Goal: Task Accomplishment & Management: Use online tool/utility

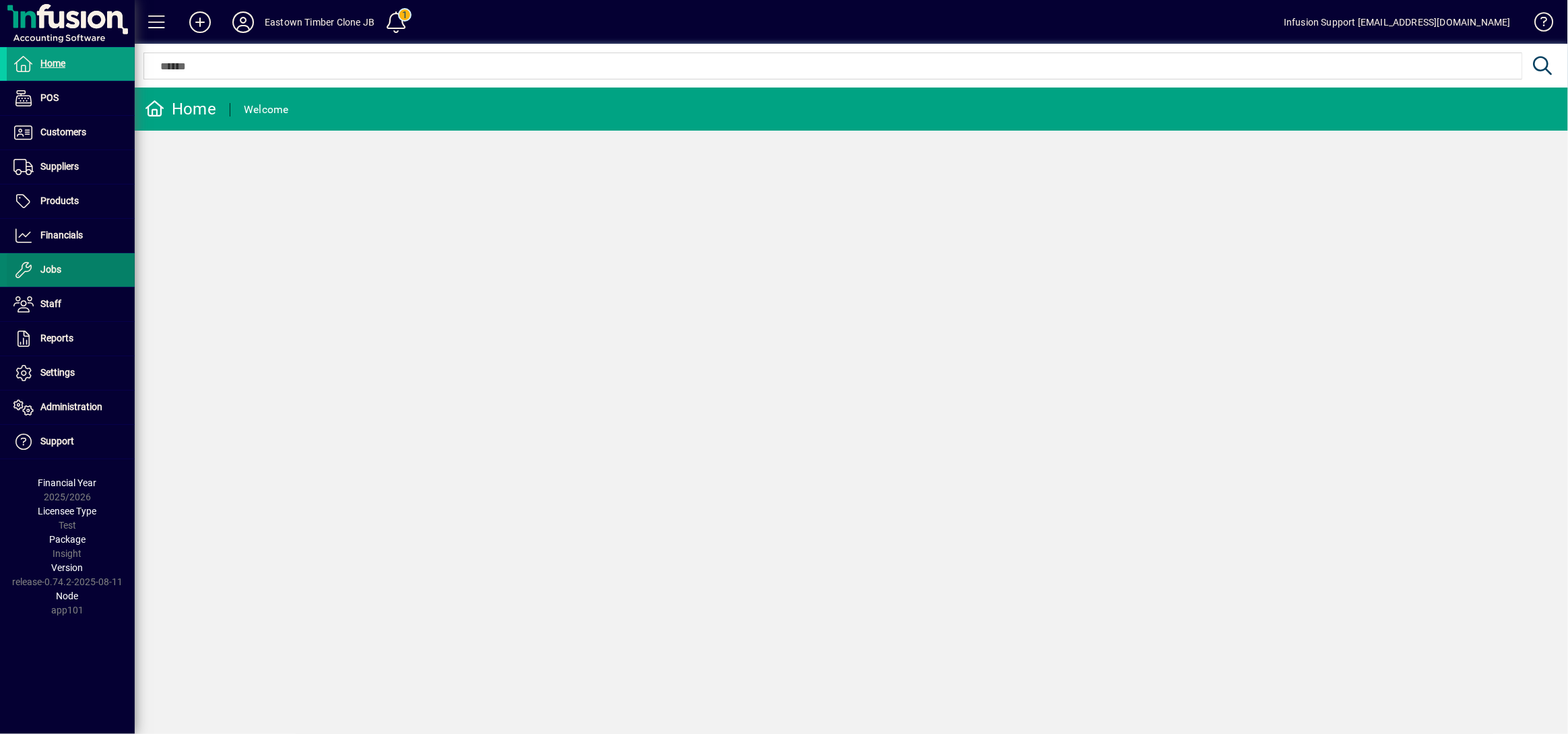
click at [38, 267] on span "Jobs" at bounding box center [34, 270] width 55 height 16
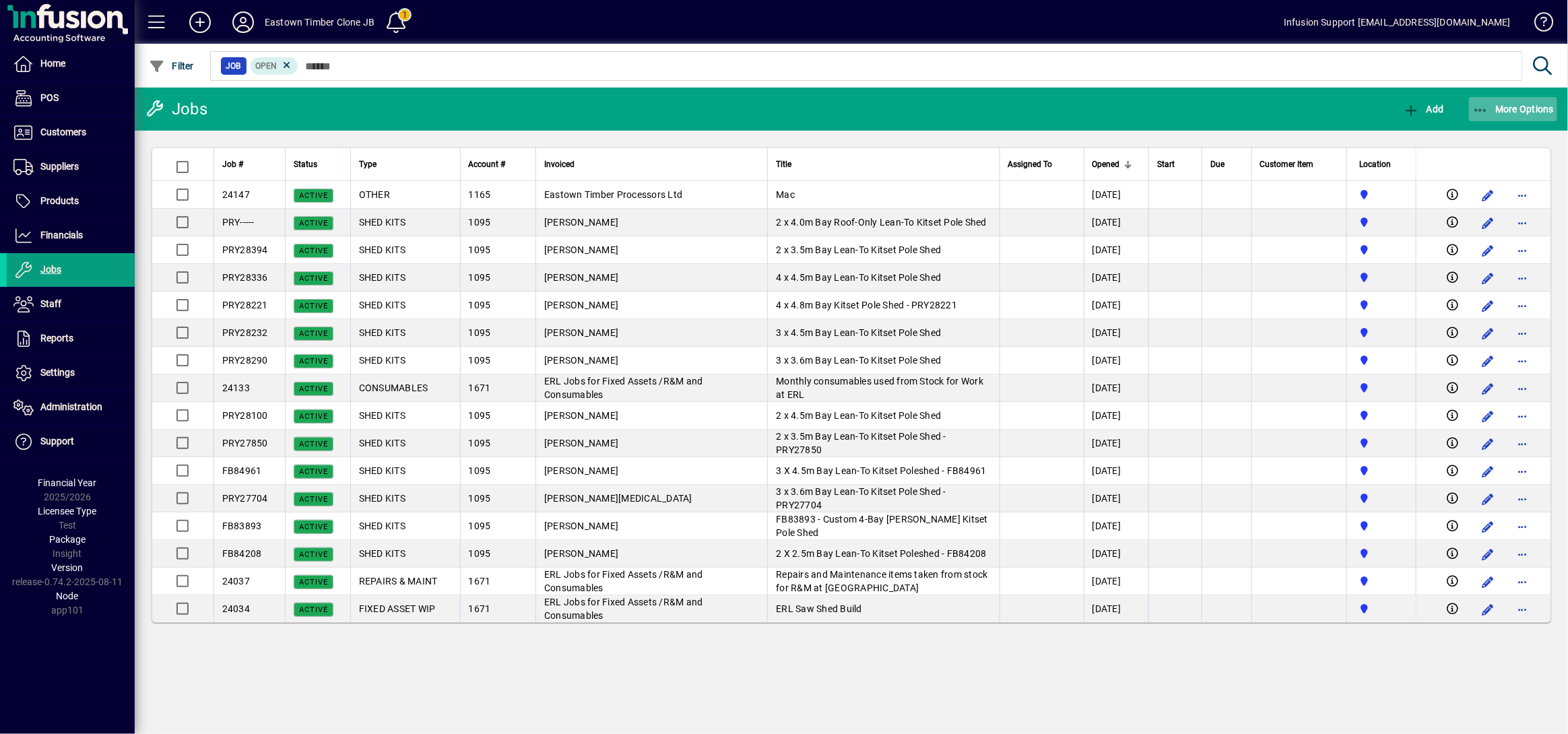
click at [1490, 113] on span "More Options" at bounding box center [1513, 109] width 82 height 11
click at [1480, 164] on span "Work in Progress (WIP)" at bounding box center [1488, 163] width 138 height 13
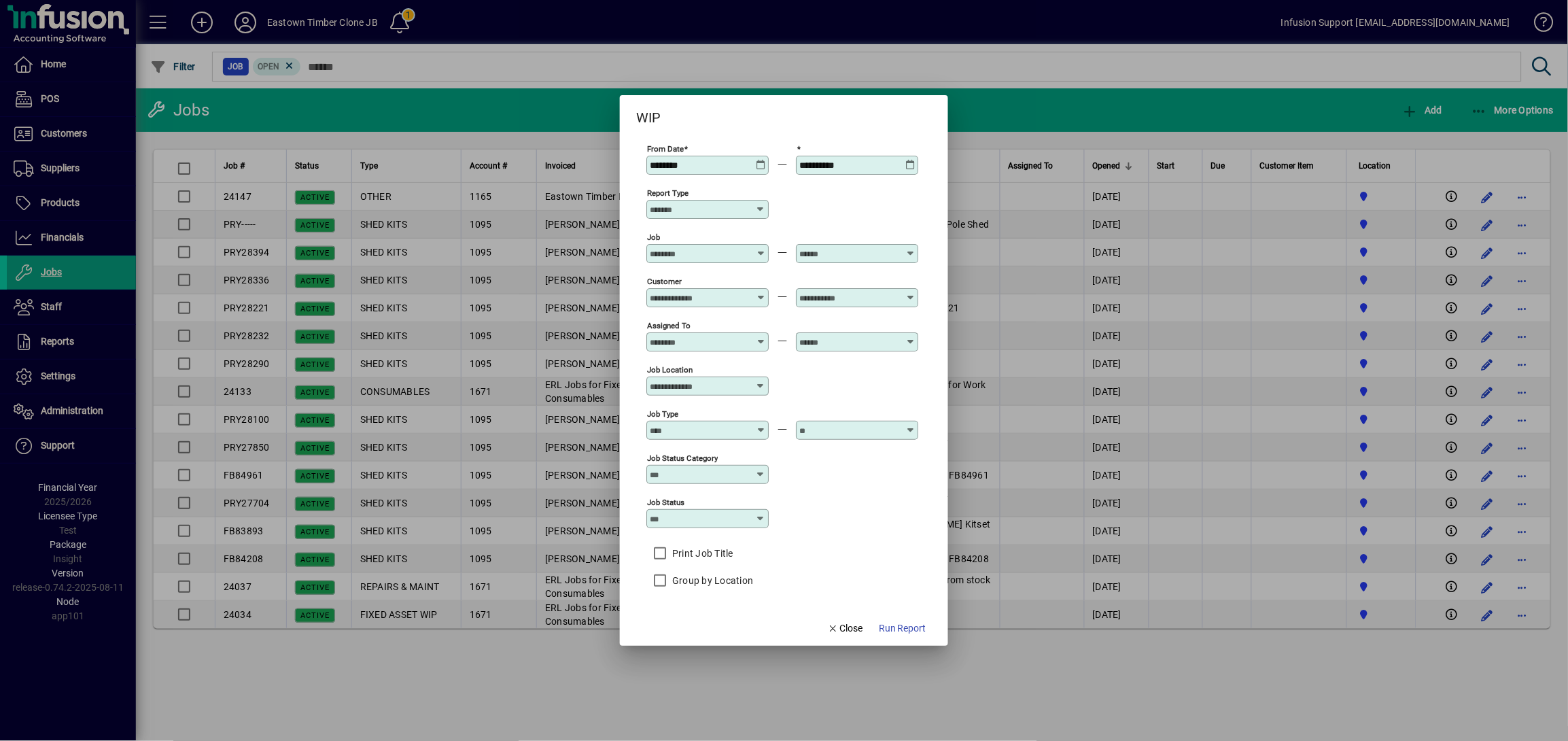
type input "**********"
click at [910, 629] on span "Run Report" at bounding box center [902, 629] width 47 height 14
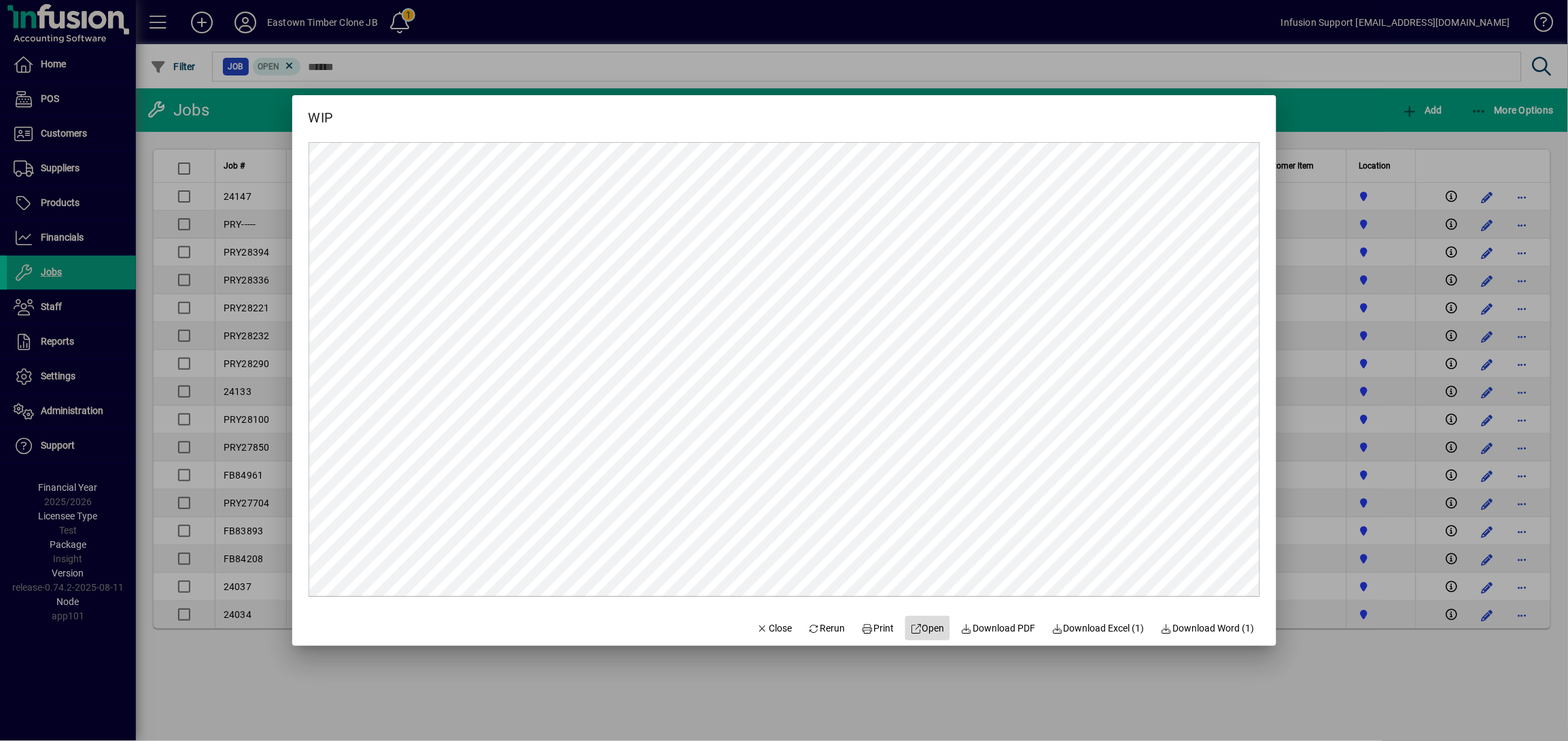
click at [925, 627] on span "Open" at bounding box center [928, 629] width 35 height 14
click at [808, 622] on span "Rerun" at bounding box center [827, 629] width 37 height 14
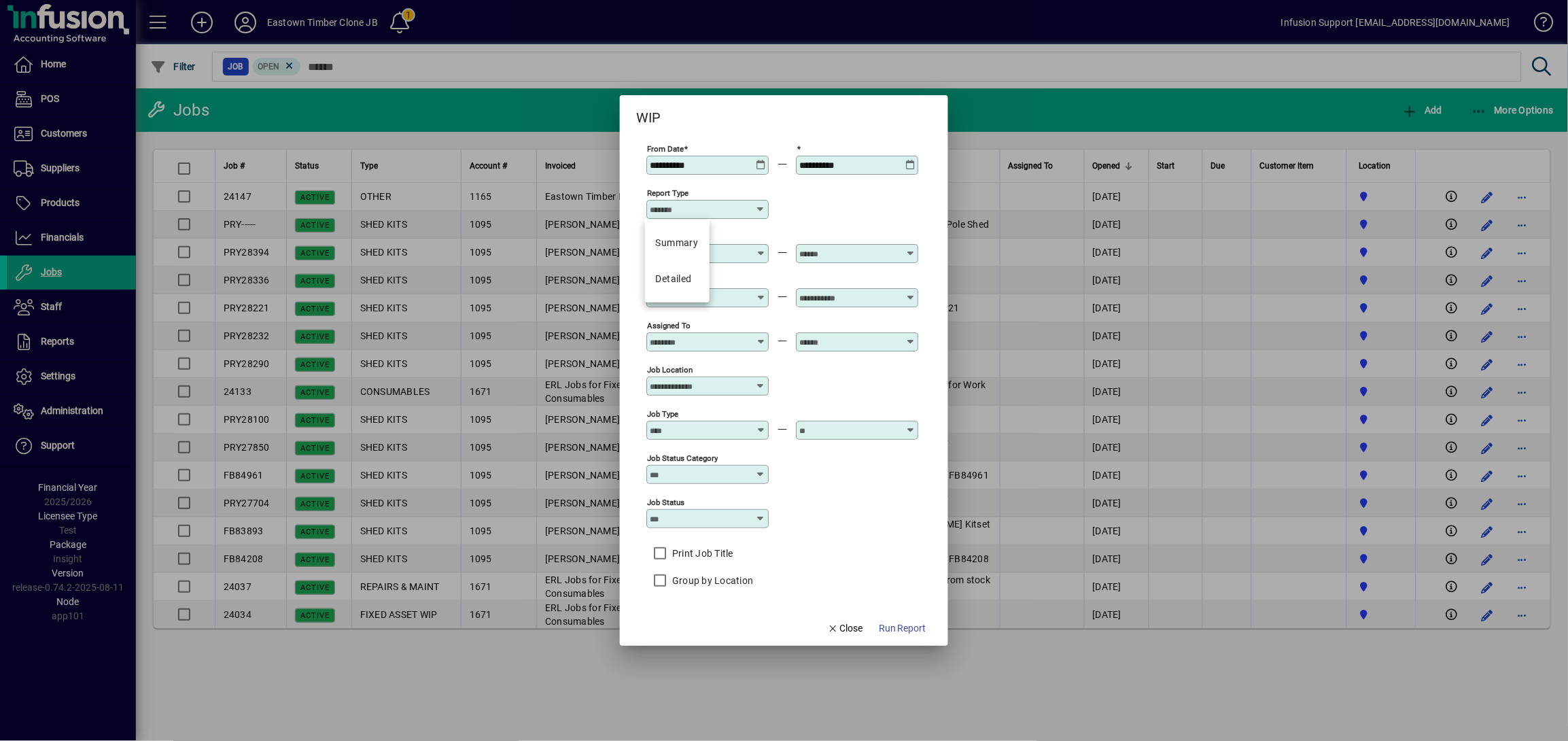
click at [704, 212] on input "Report Type" at bounding box center [703, 210] width 106 height 11
click at [700, 278] on mat-option "Detailed" at bounding box center [678, 279] width 65 height 36
type input "********"
click at [913, 619] on span "button" at bounding box center [902, 628] width 58 height 32
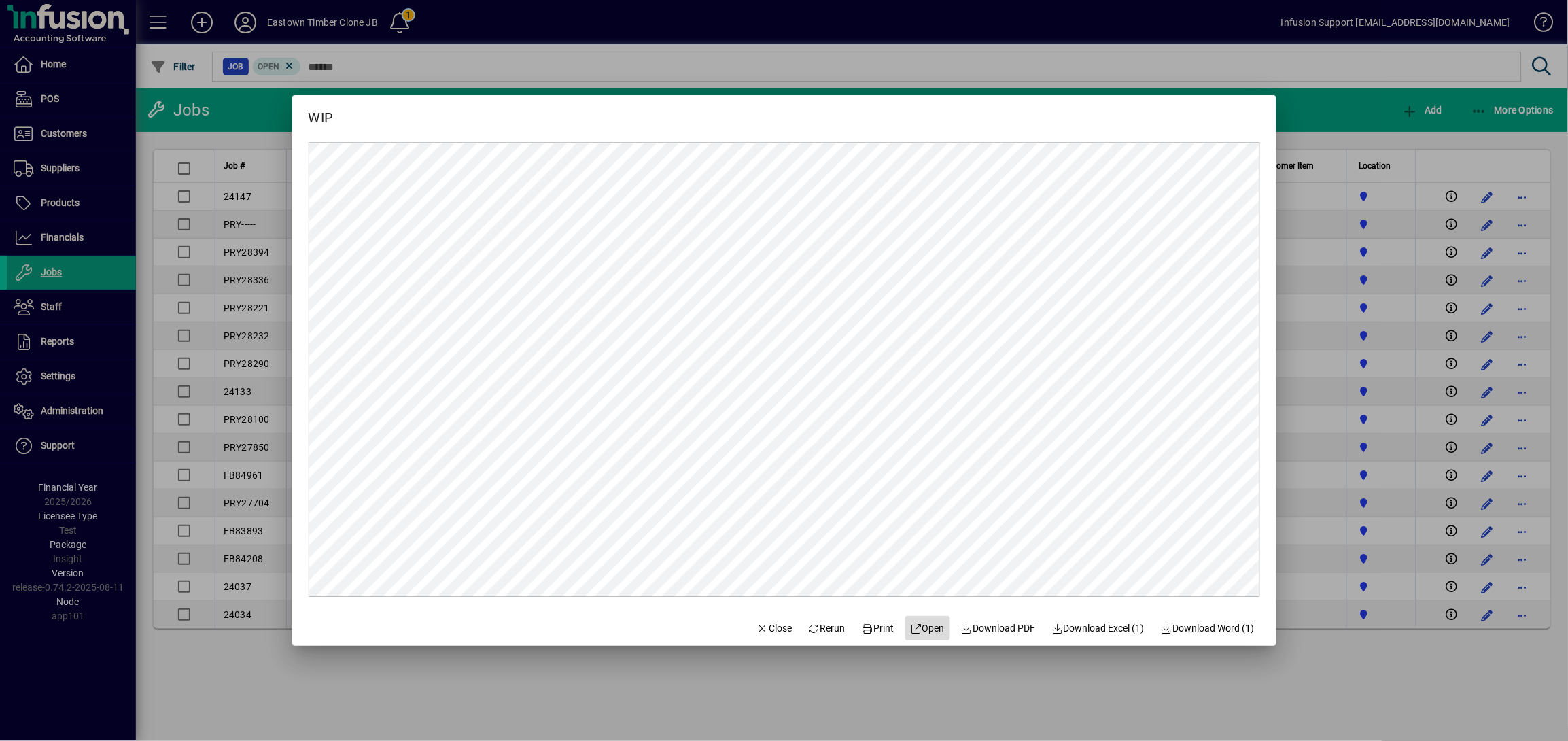
click at [912, 627] on icon at bounding box center [917, 629] width 13 height 9
click at [775, 633] on span "Close" at bounding box center [775, 629] width 35 height 14
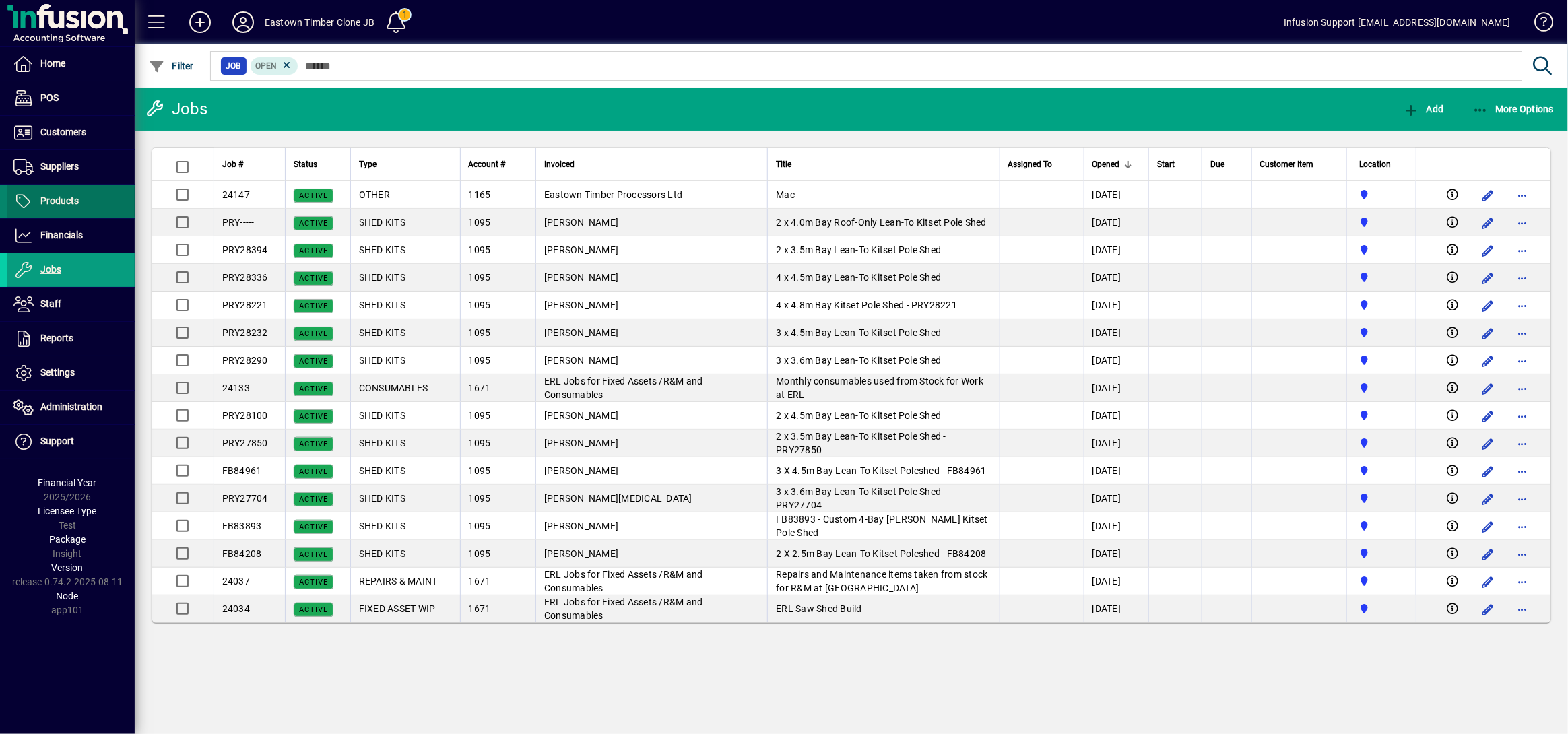
click at [48, 202] on span "Products" at bounding box center [59, 201] width 38 height 11
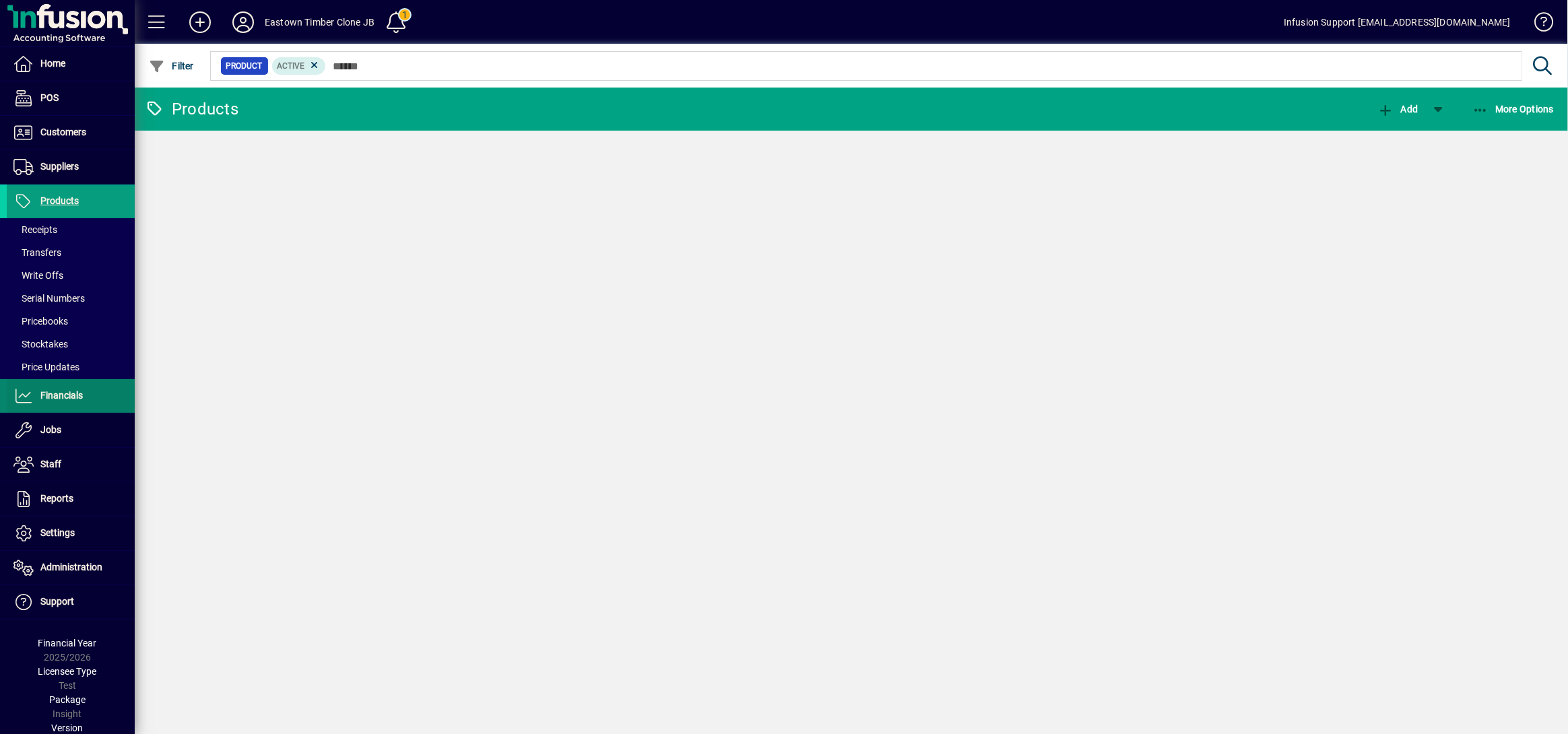
click at [52, 391] on span "Financials" at bounding box center [62, 396] width 42 height 11
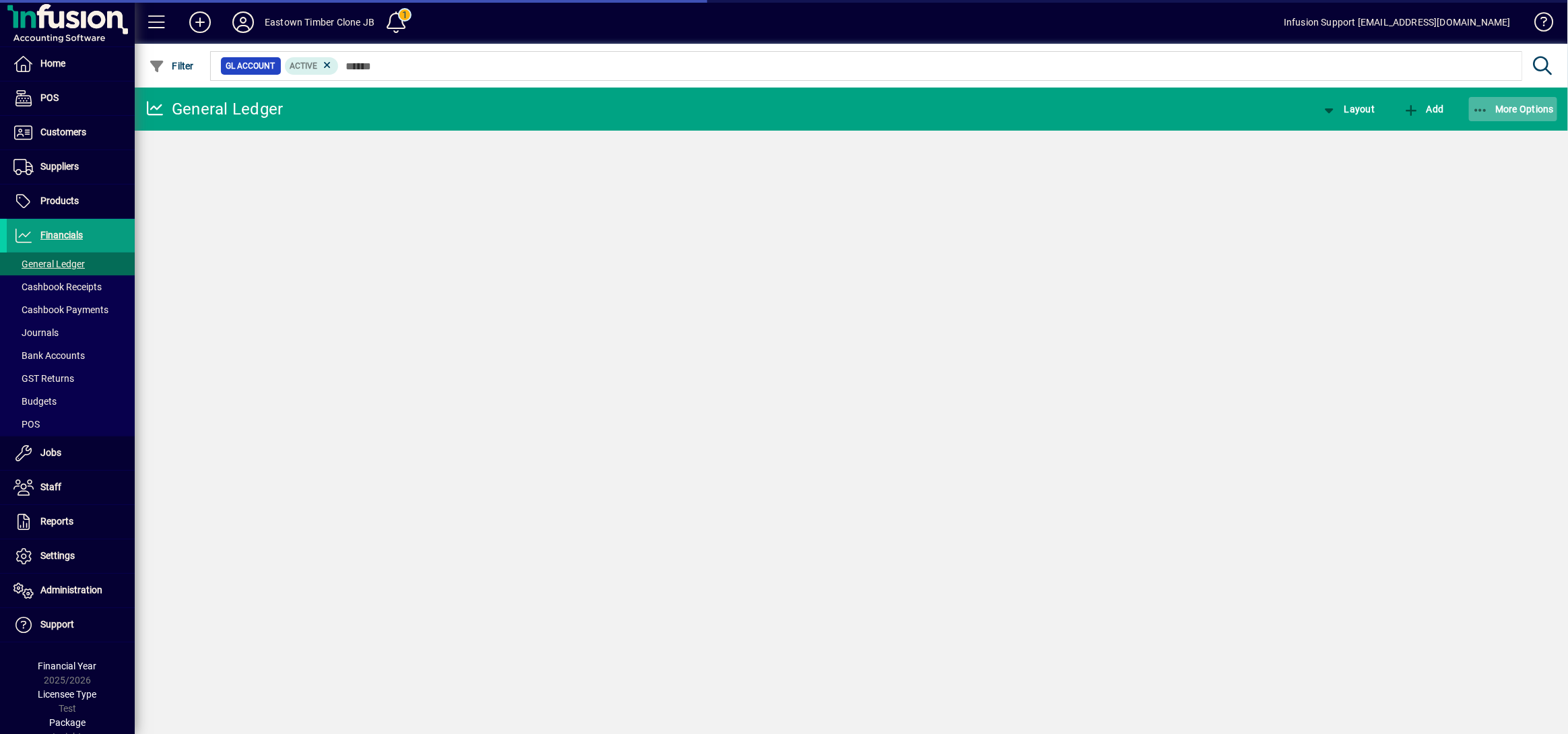
click at [1498, 104] on span "More Options" at bounding box center [1513, 109] width 82 height 11
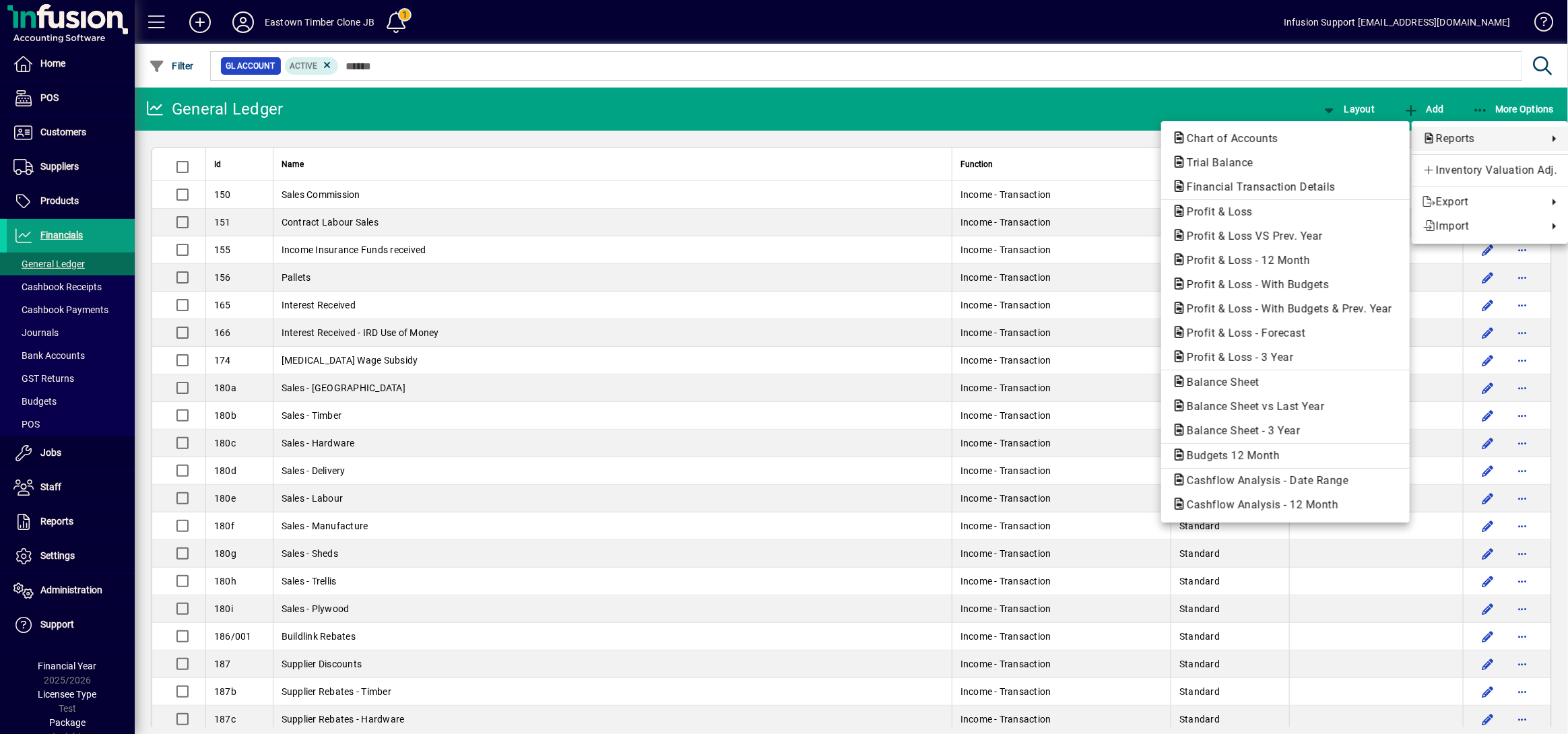
click at [1498, 105] on div at bounding box center [784, 367] width 1568 height 734
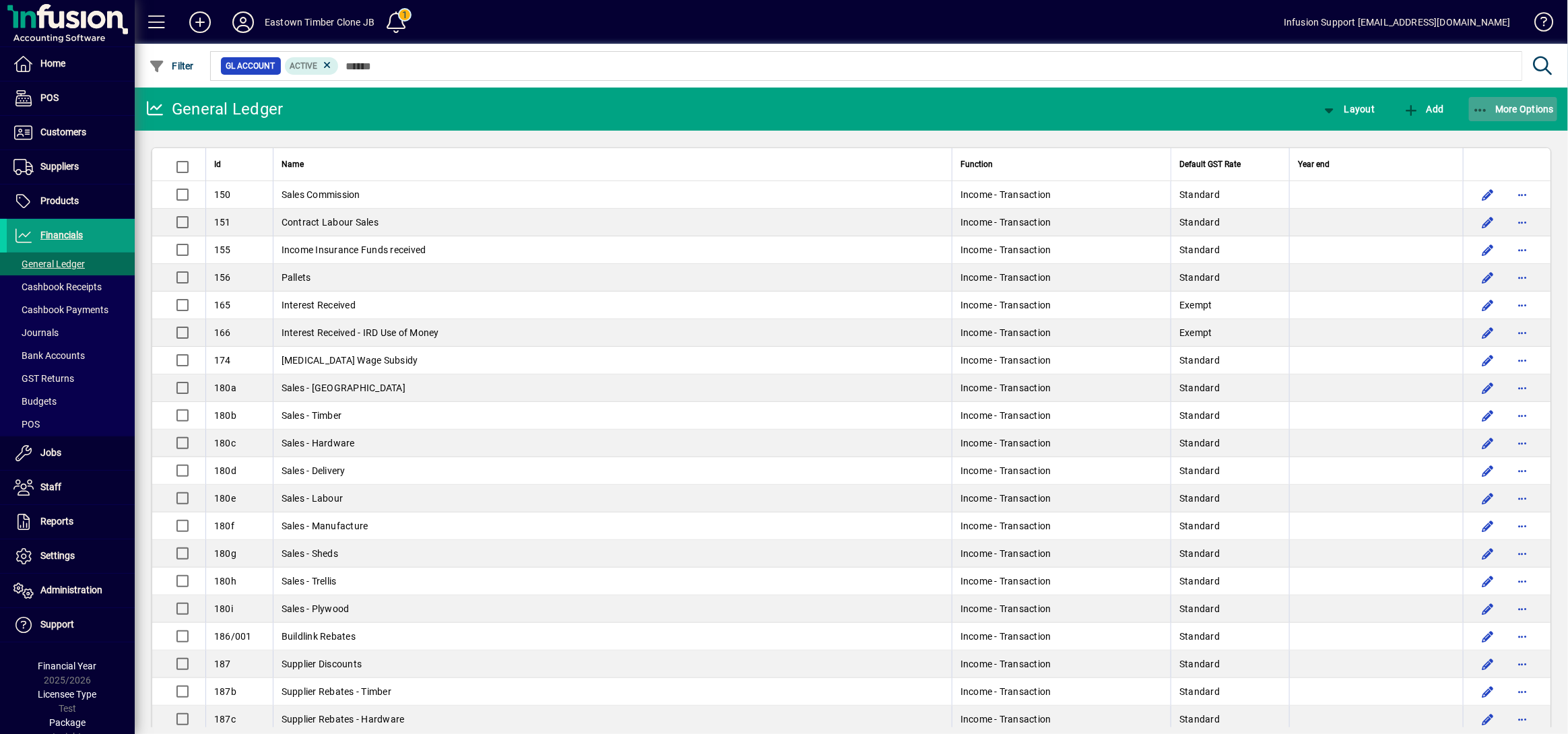
click at [1488, 109] on icon "button" at bounding box center [1481, 110] width 17 height 13
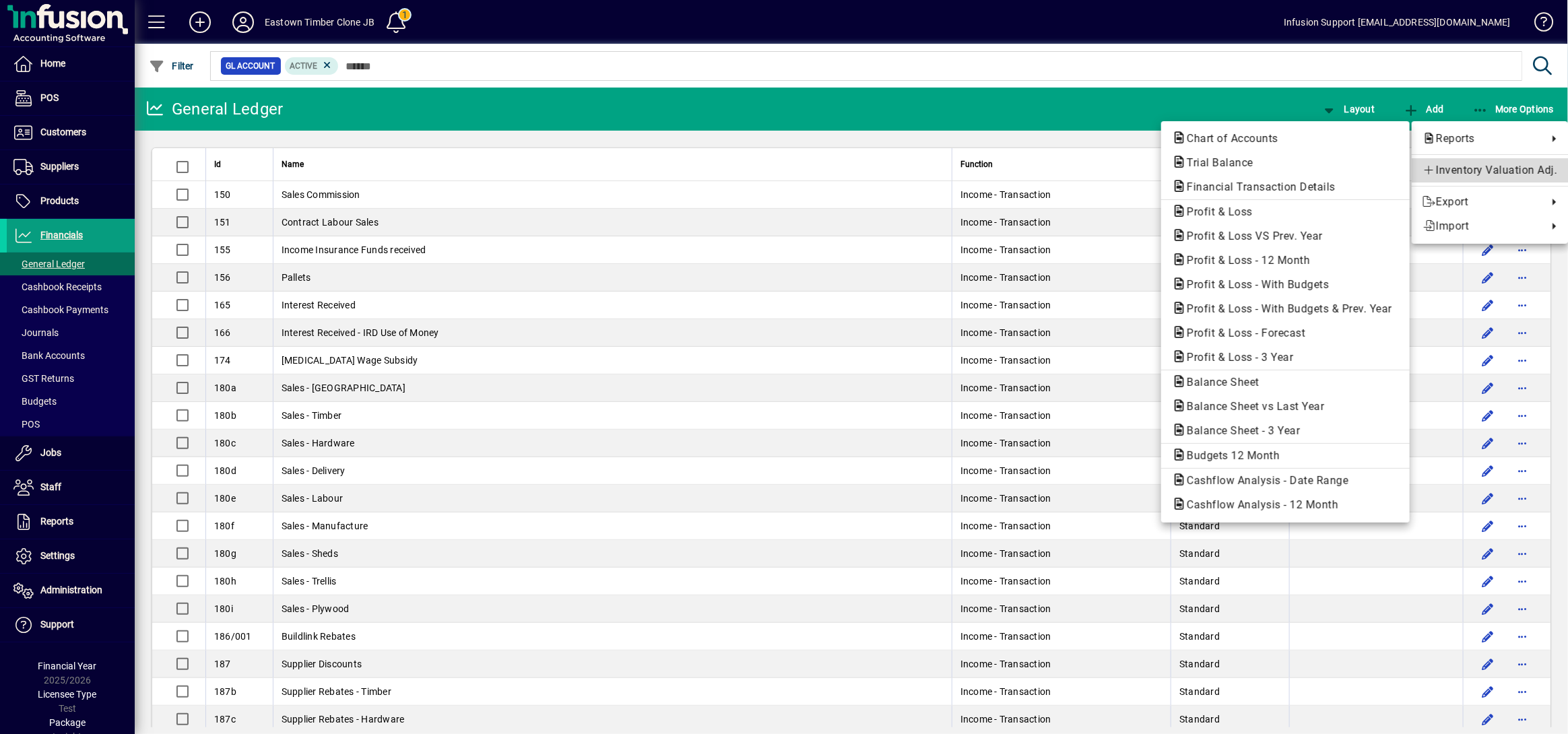
click at [1484, 174] on span "Inventory Valuation Adj." at bounding box center [1490, 170] width 134 height 16
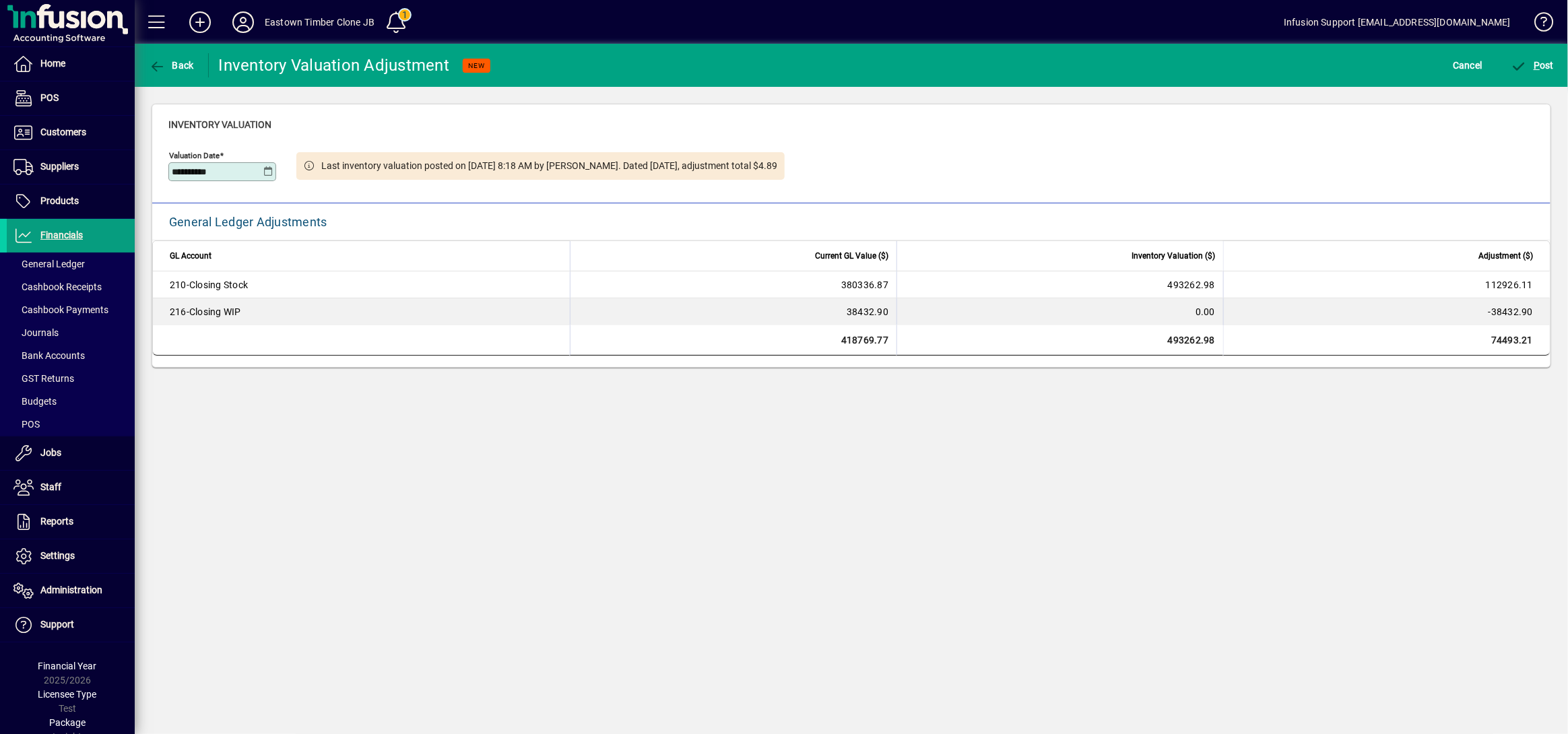
click at [242, 168] on input "**********" at bounding box center [217, 172] width 91 height 11
type input "**********"
drag, startPoint x: 167, startPoint y: 285, endPoint x: 274, endPoint y: 280, distance: 107.1
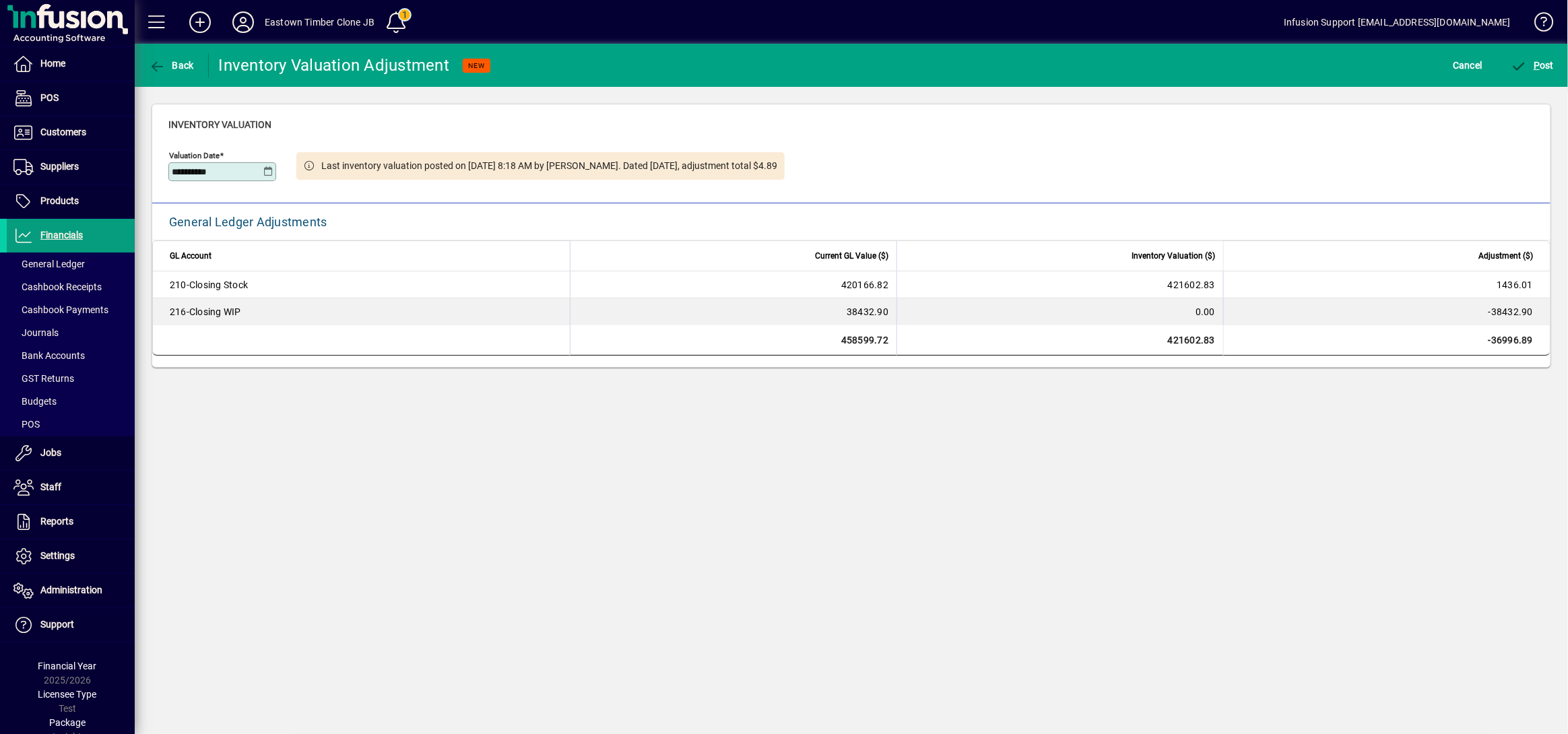
click at [274, 280] on td "210 - Closing Stock" at bounding box center [361, 285] width 417 height 27
drag, startPoint x: 328, startPoint y: 622, endPoint x: 331, endPoint y: 615, distance: 7.6
click at [328, 622] on div "**********" at bounding box center [851, 388] width 1434 height 690
drag, startPoint x: 66, startPoint y: 240, endPoint x: 243, endPoint y: 376, distance: 223.2
click at [66, 240] on span "Financials" at bounding box center [62, 235] width 42 height 11
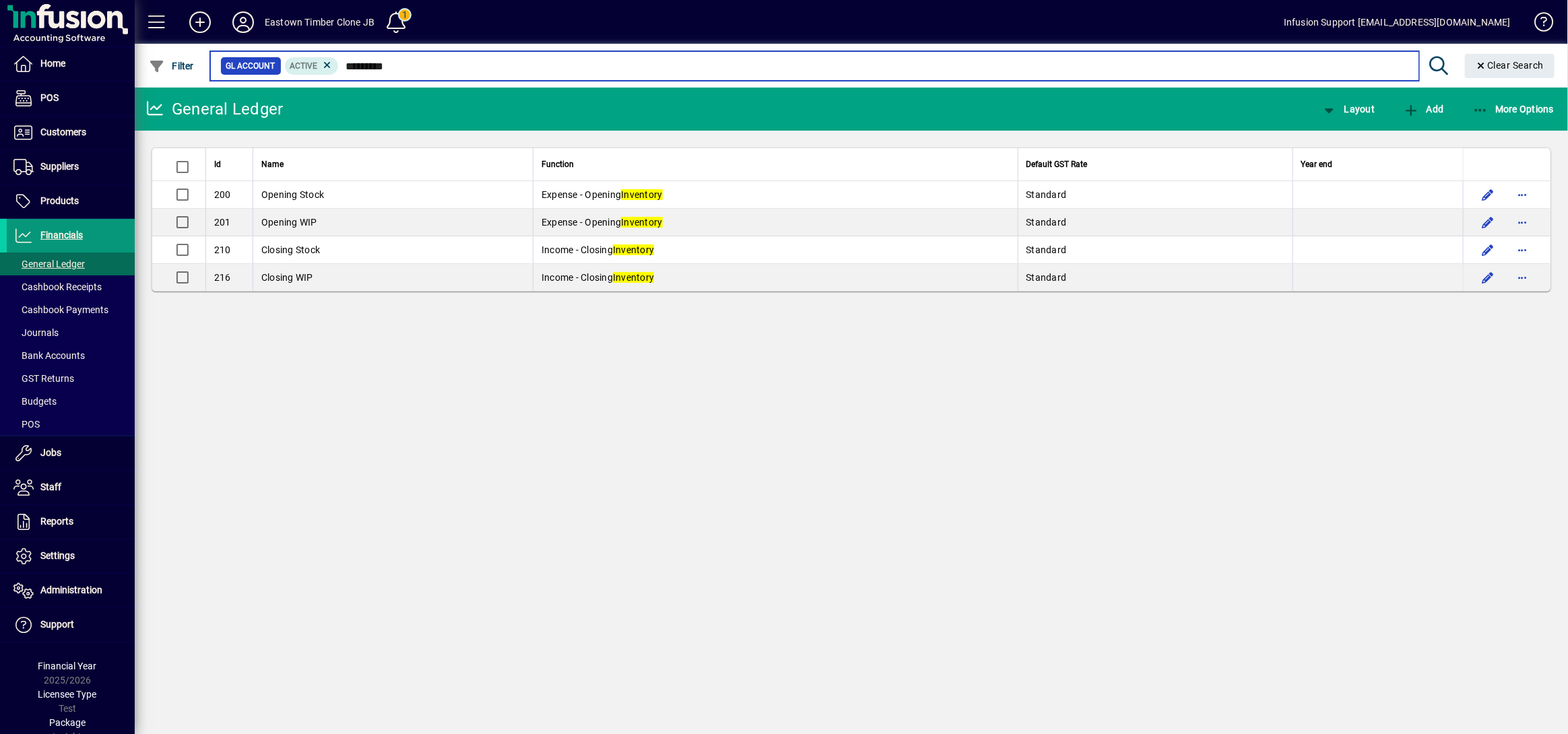
type input "*********"
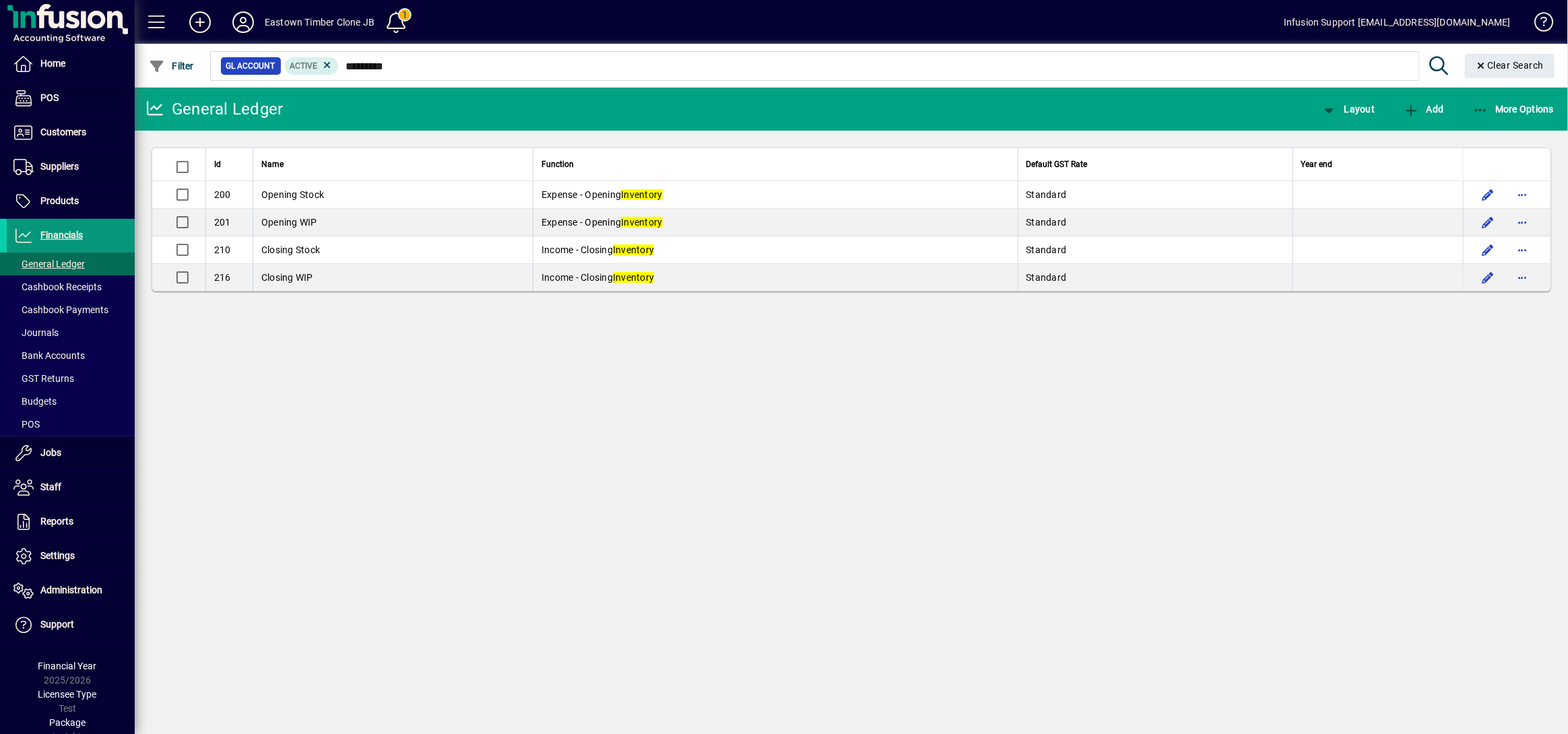
click at [63, 224] on span at bounding box center [71, 235] width 128 height 32
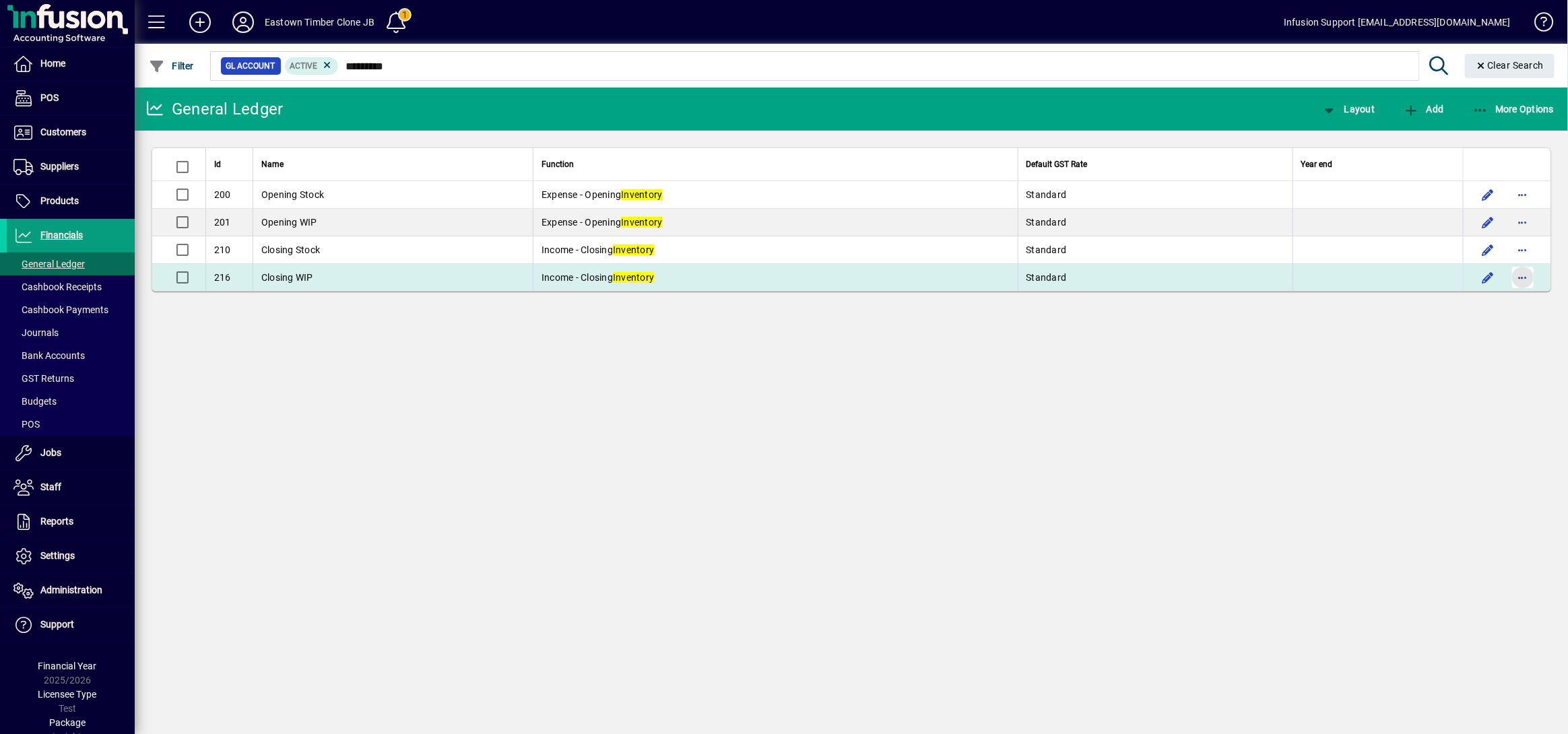
click at [1524, 280] on span "button" at bounding box center [1523, 277] width 32 height 32
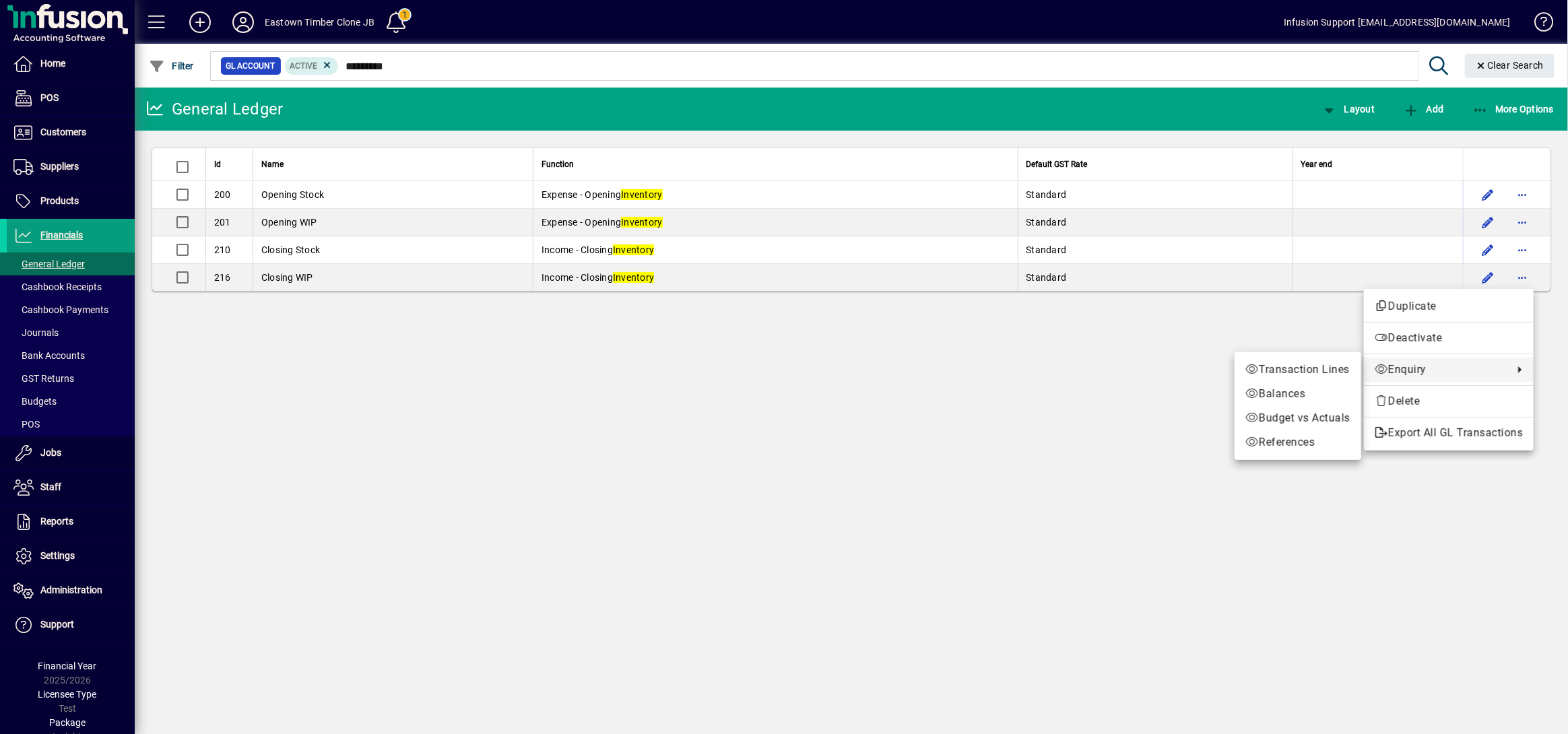
click at [1403, 367] on span "Enquiry" at bounding box center [1441, 370] width 132 height 16
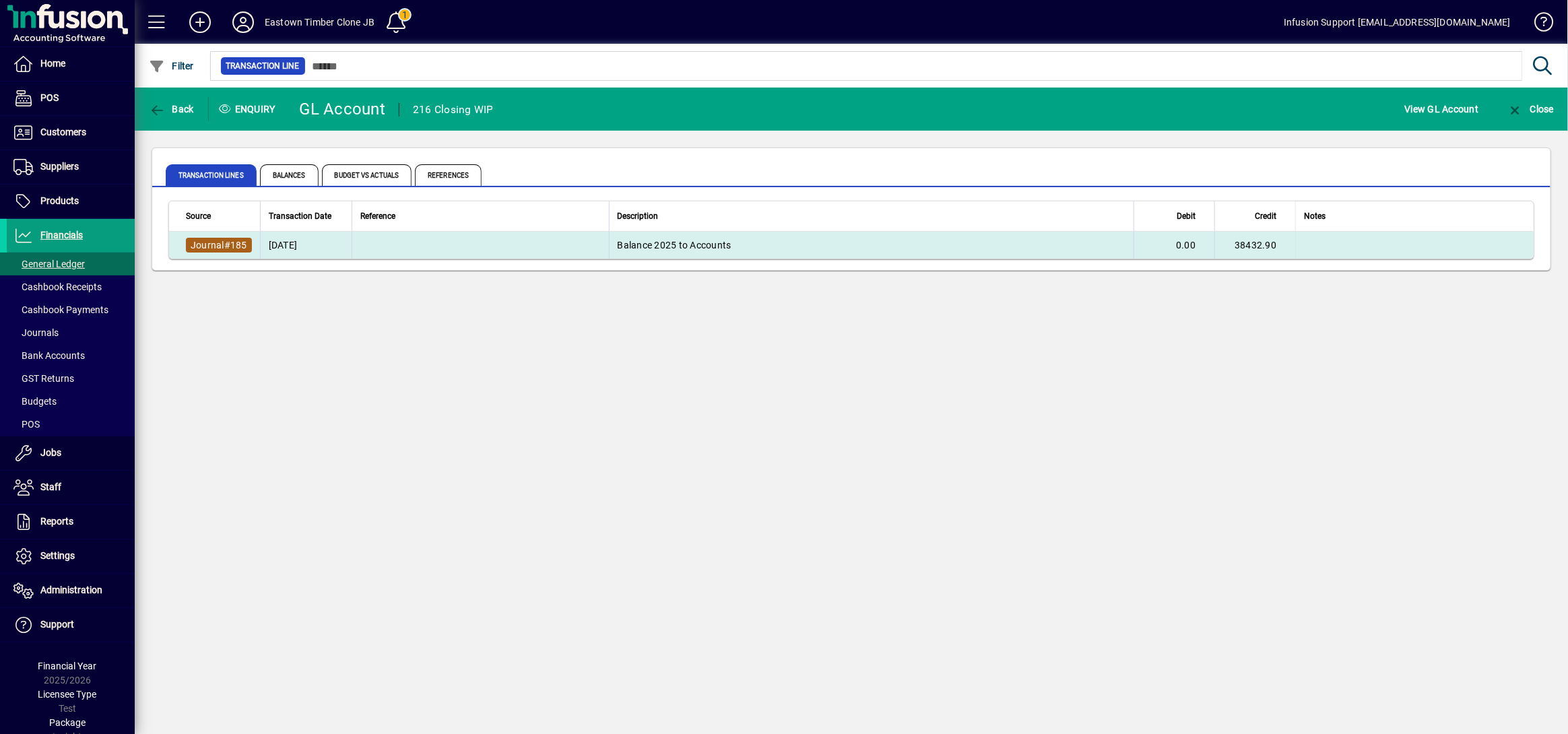
click at [217, 247] on span "Journal" at bounding box center [207, 245] width 34 height 11
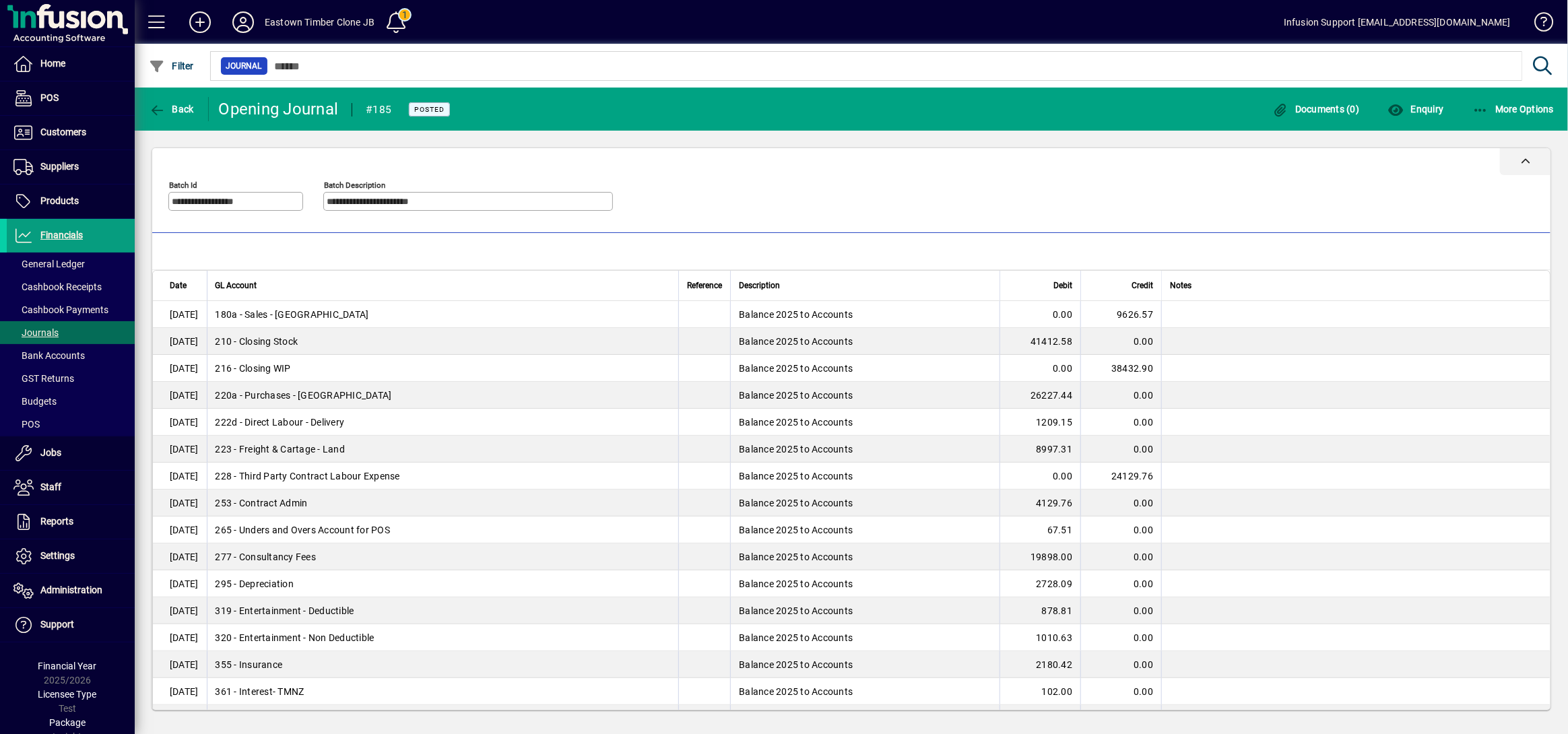
drag, startPoint x: 1259, startPoint y: 514, endPoint x: 1003, endPoint y: 173, distance: 426.4
click at [1003, 173] on div at bounding box center [851, 162] width 1398 height 27
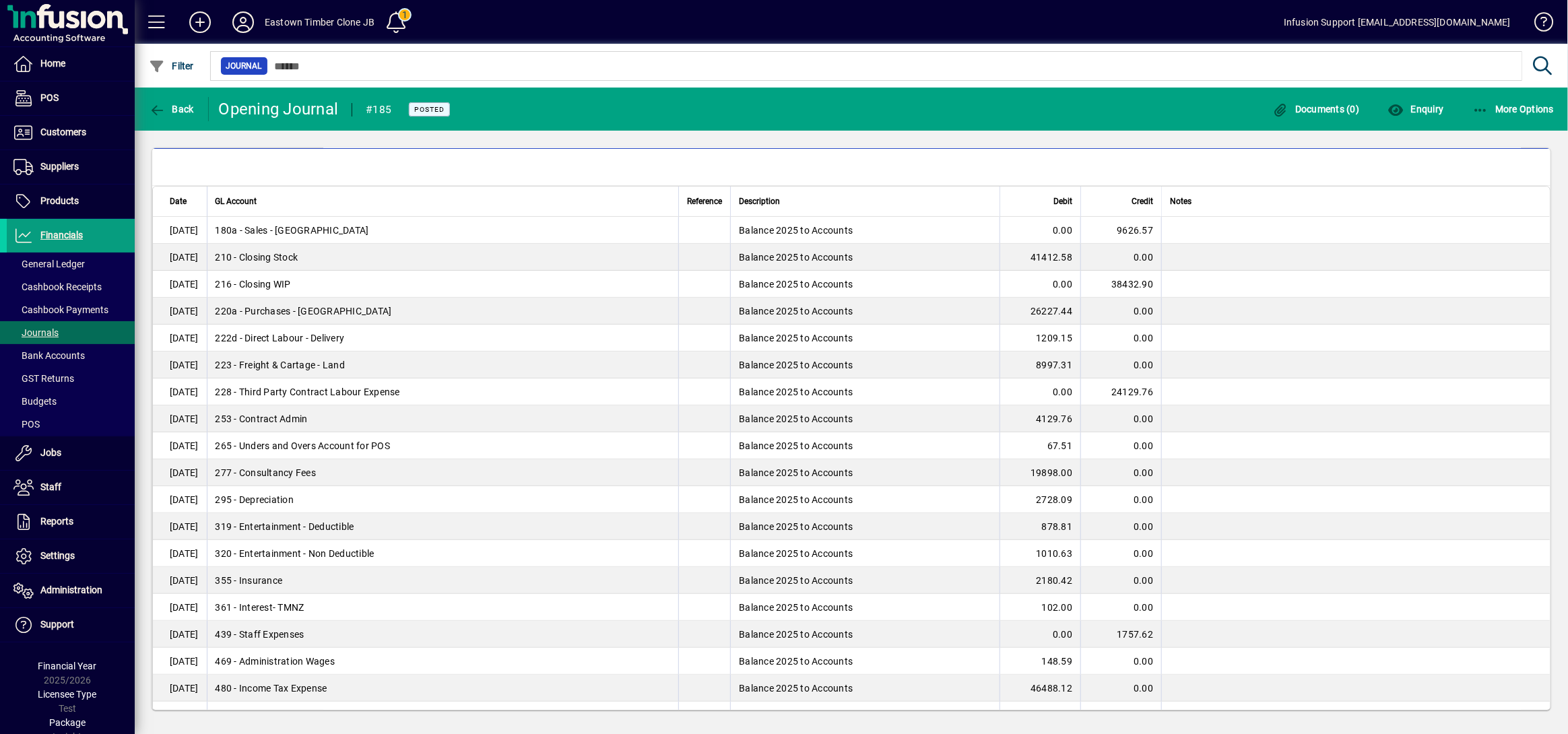
scroll to position [90, 0]
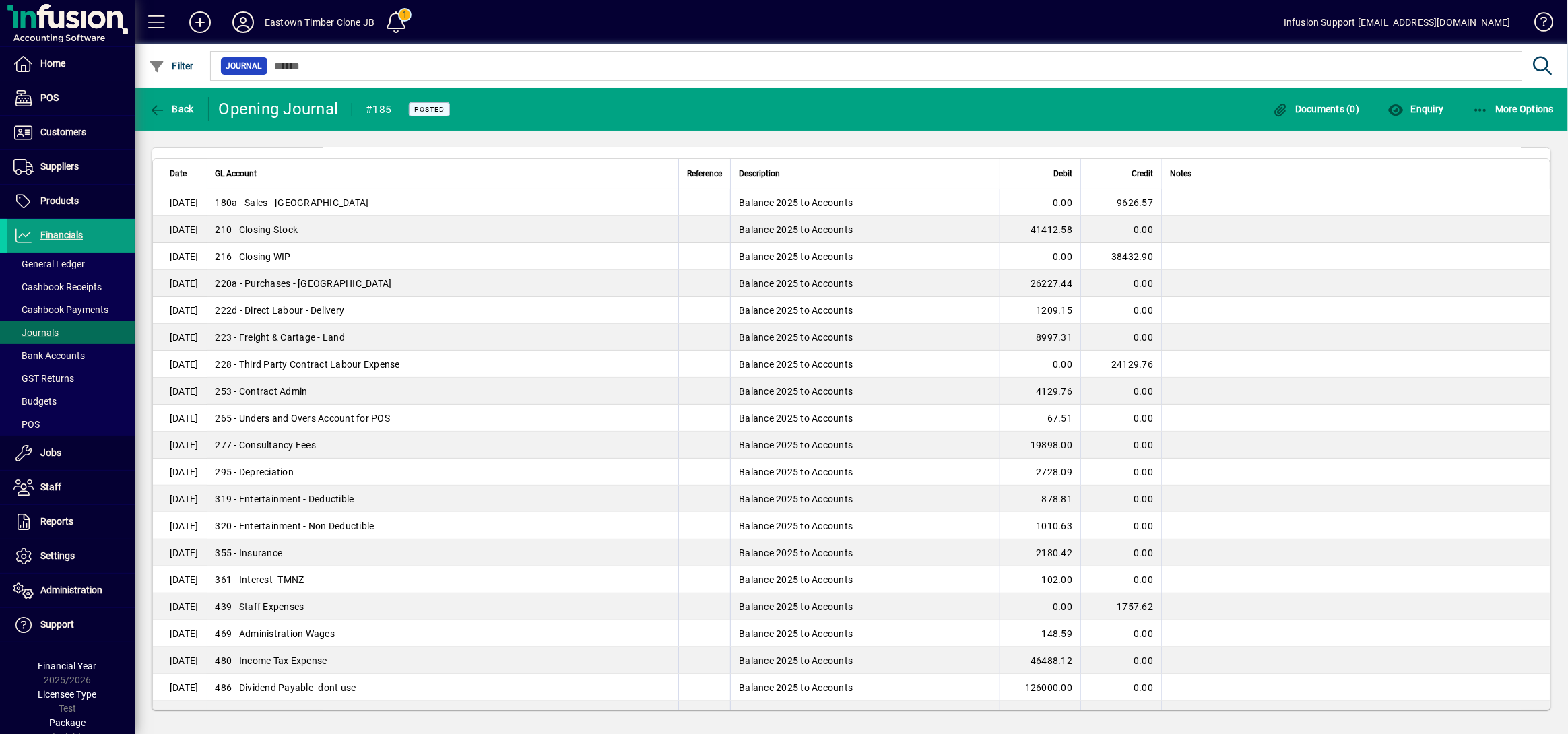
drag, startPoint x: 159, startPoint y: 256, endPoint x: 1219, endPoint y: 260, distance: 1060.0
click at [1219, 260] on tr "31/03/2025 216 - Closing WIP Balance 2025 to Accounts 0.00 38432.90" at bounding box center [851, 256] width 1397 height 27
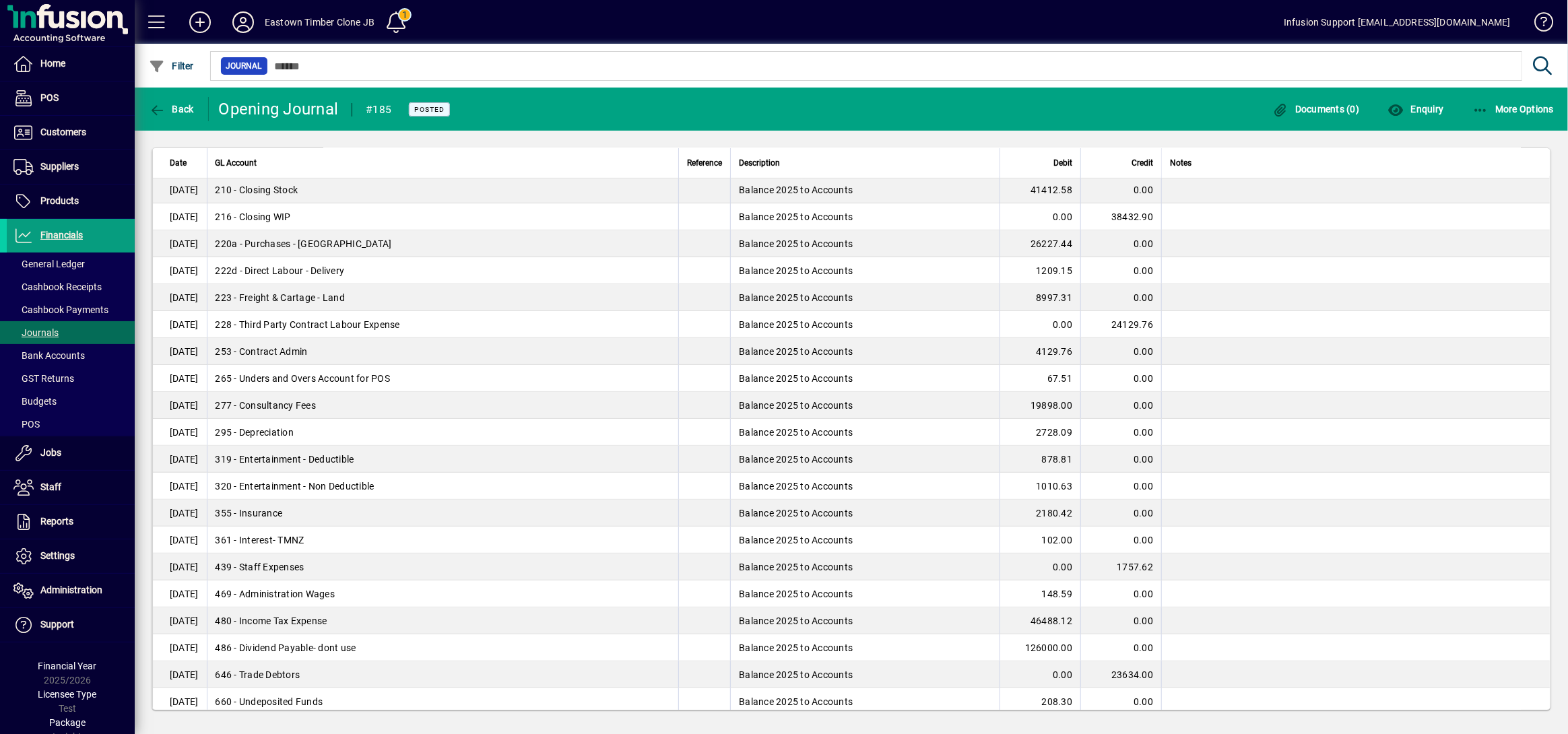
scroll to position [0, 0]
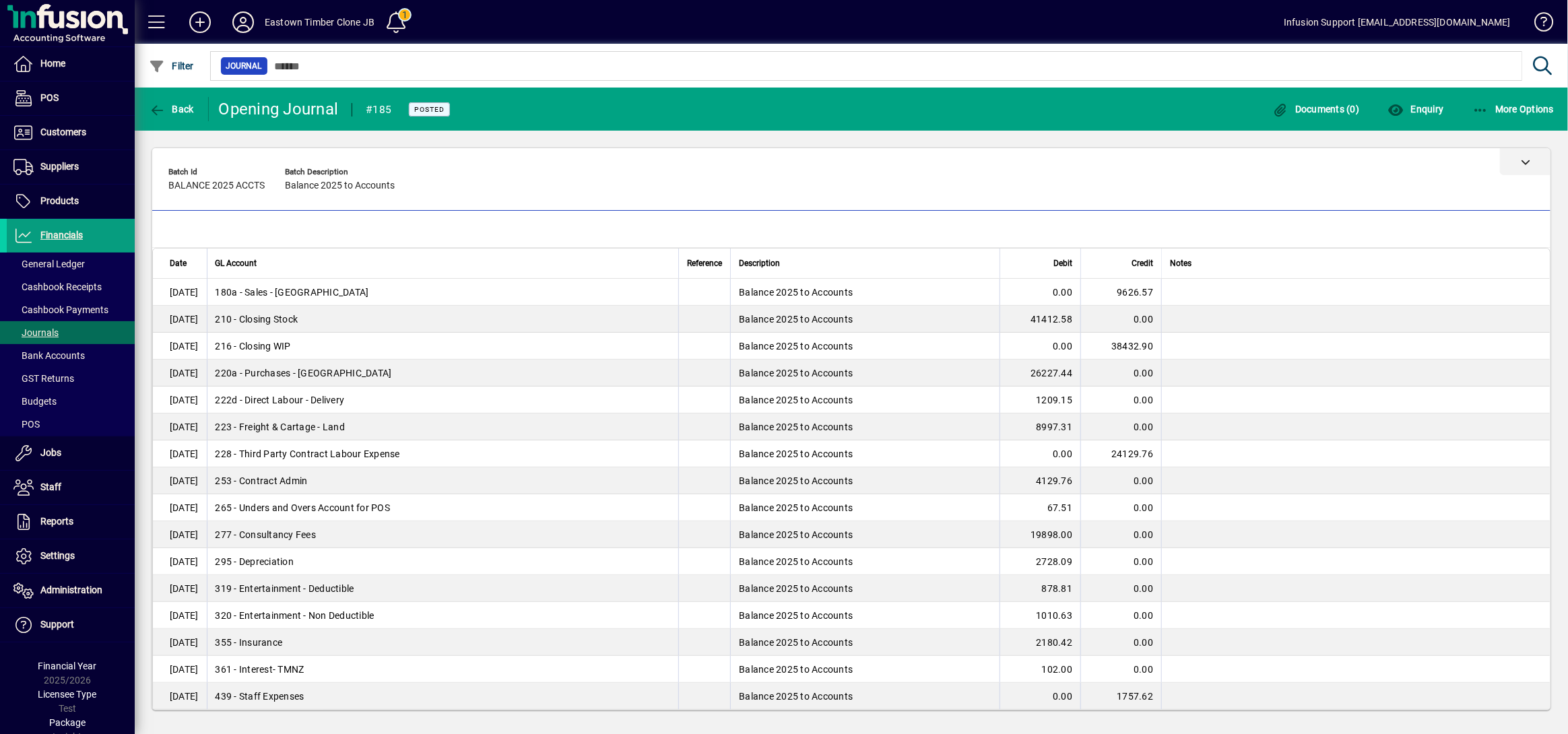
click at [571, 156] on div at bounding box center [851, 162] width 1398 height 27
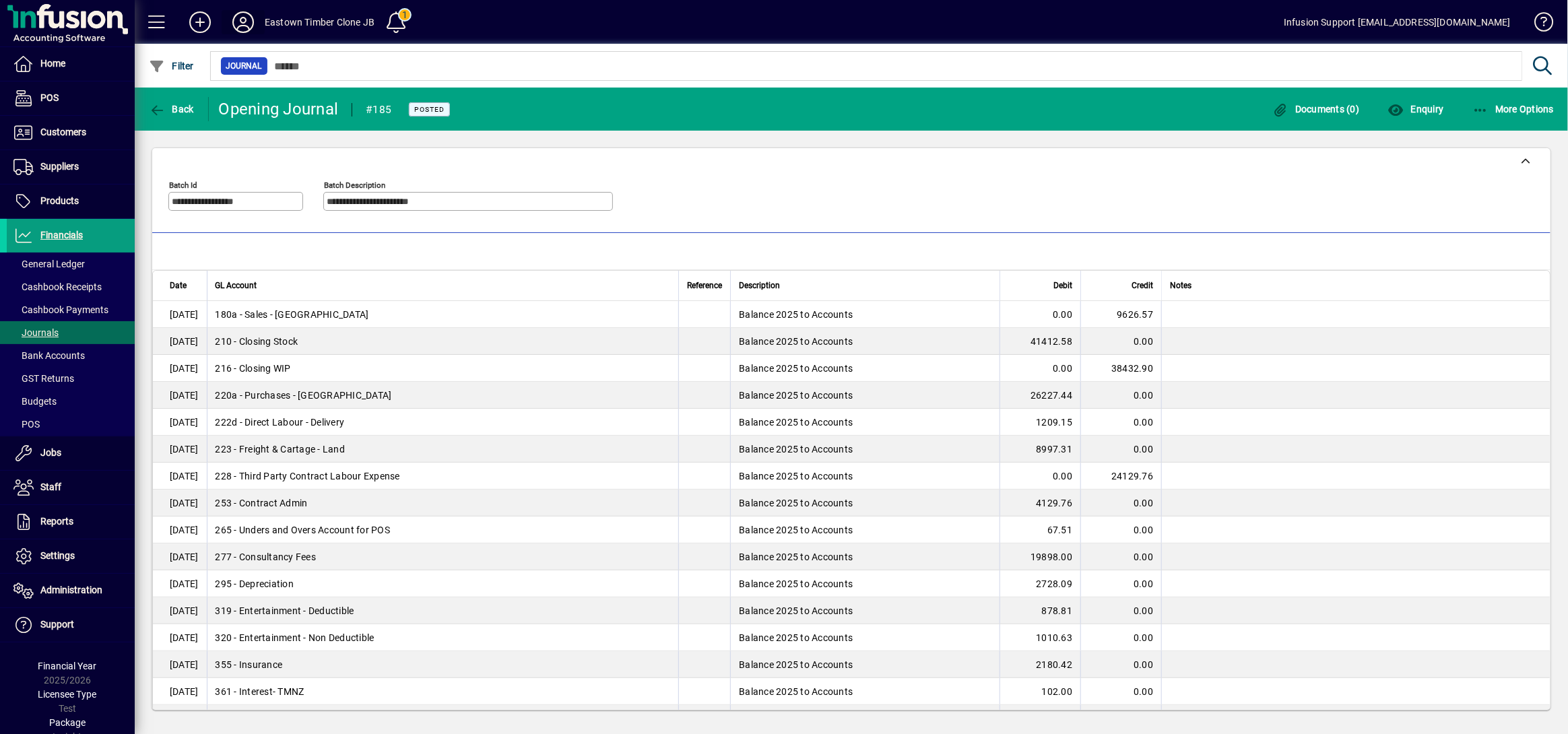
click at [225, 30] on span at bounding box center [243, 22] width 43 height 32
click at [240, 13] on icon at bounding box center [243, 23] width 27 height 22
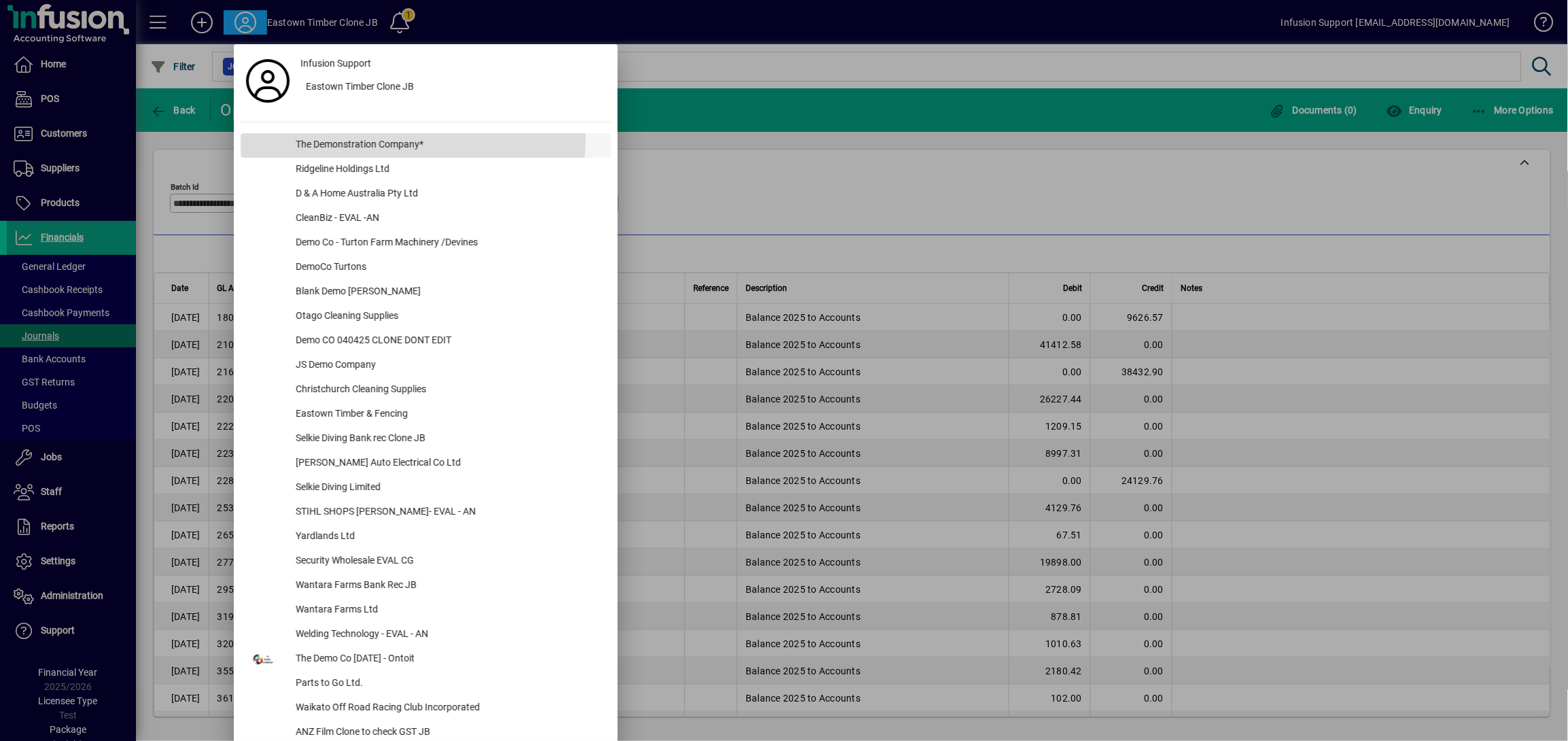
click at [370, 135] on div "The Demonstration Company*" at bounding box center [448, 145] width 327 height 24
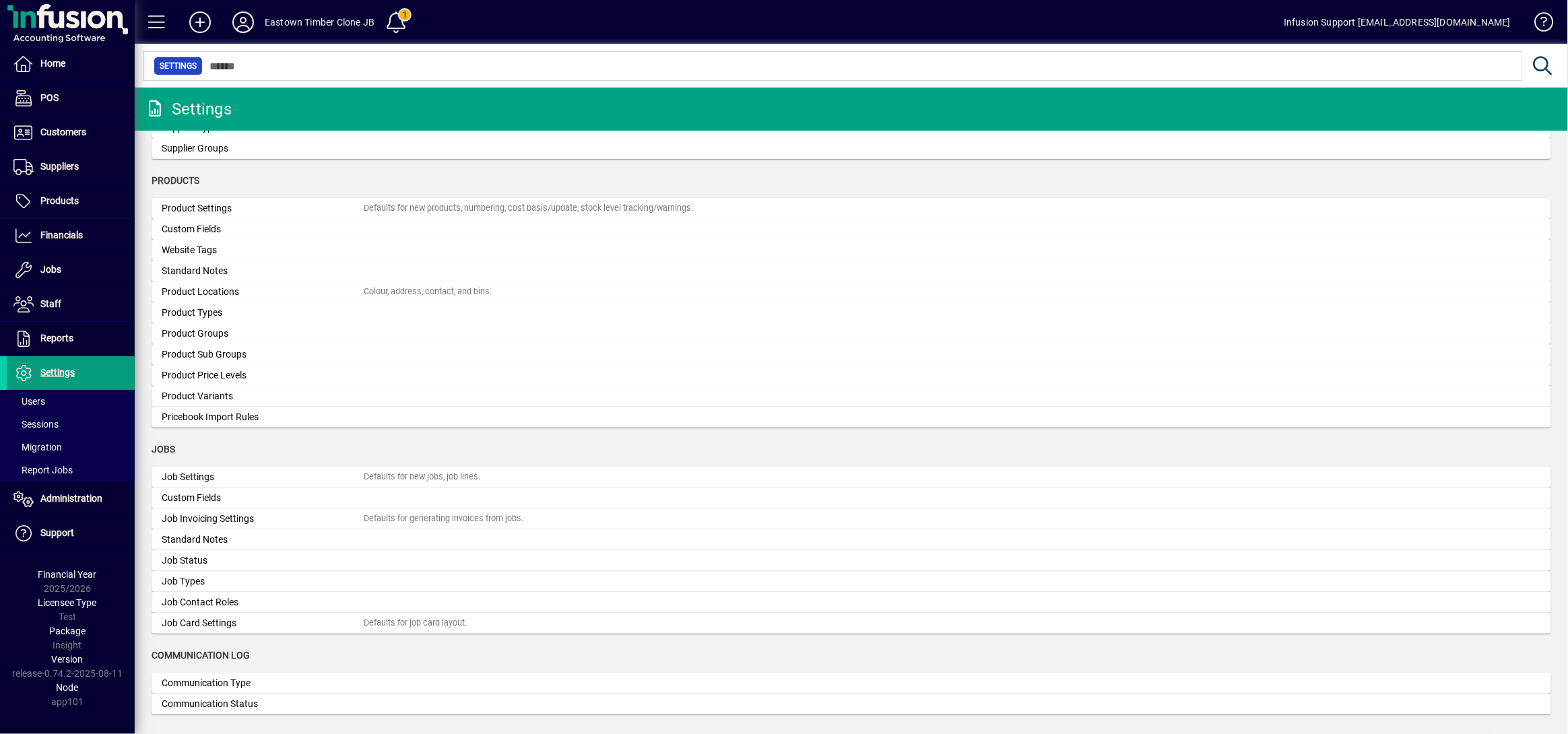
scroll to position [1430, 0]
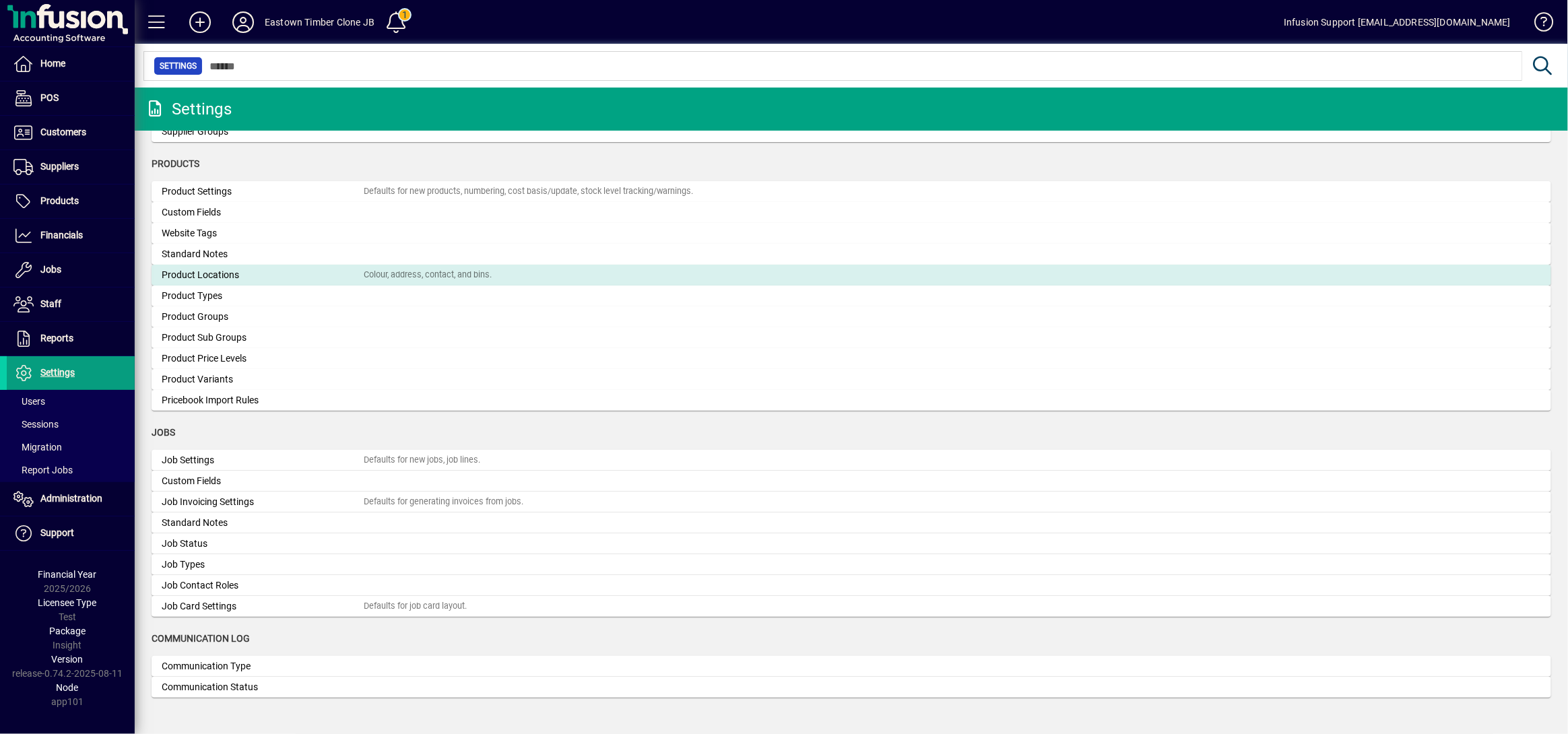
click at [380, 274] on div "Colour, address, contact, and bins." at bounding box center [428, 275] width 128 height 13
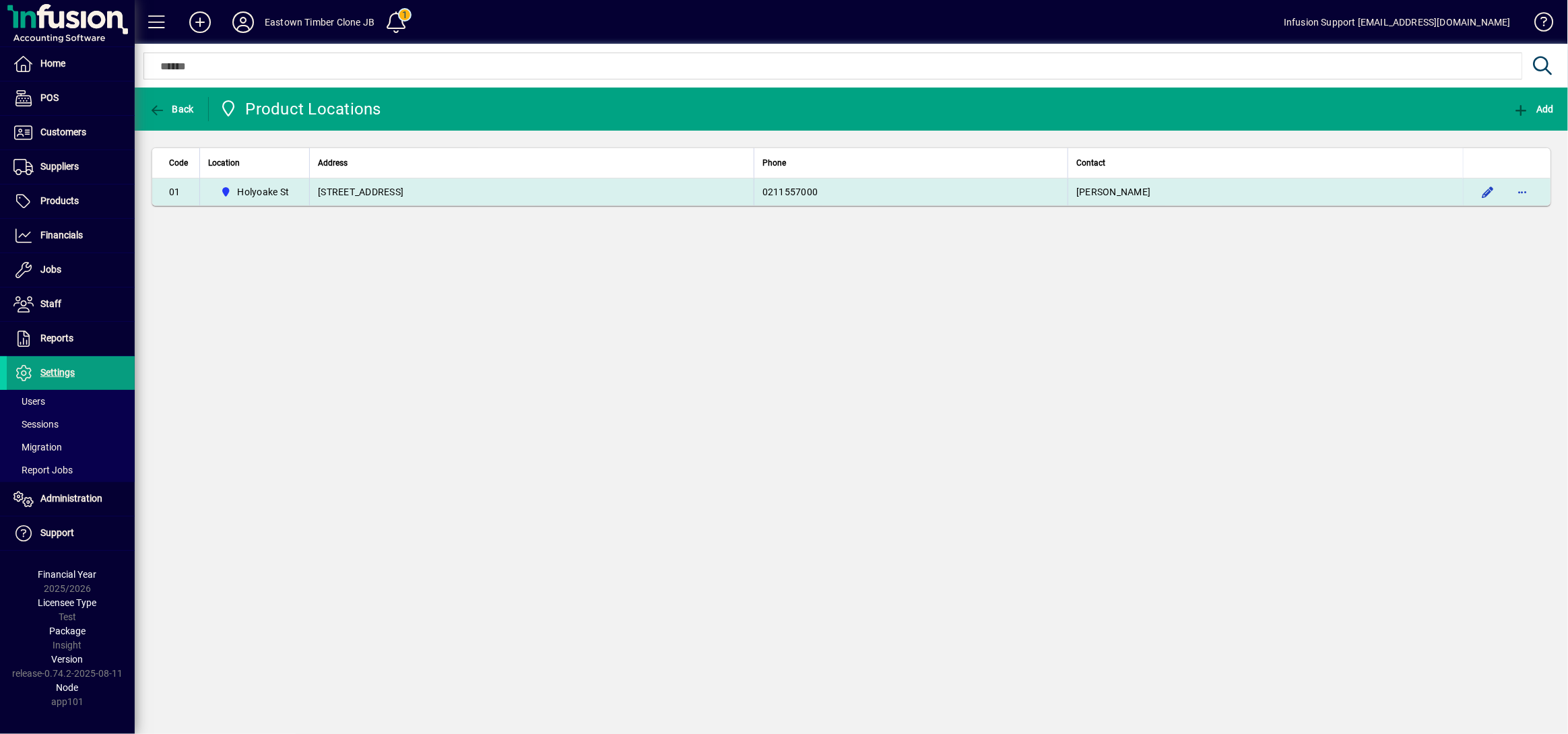
click at [465, 187] on td "[STREET_ADDRESS]" at bounding box center [532, 192] width 445 height 27
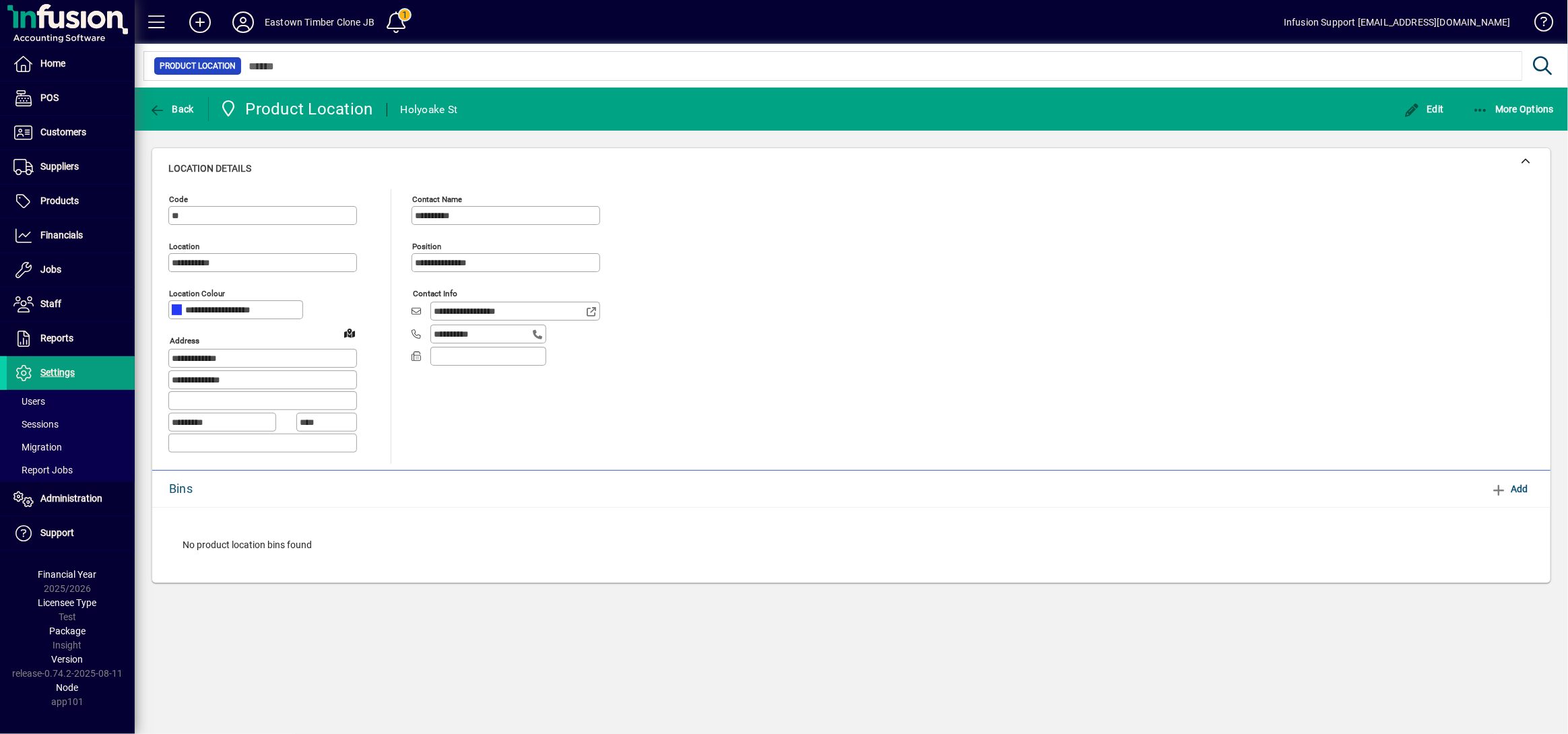
type input "**********"
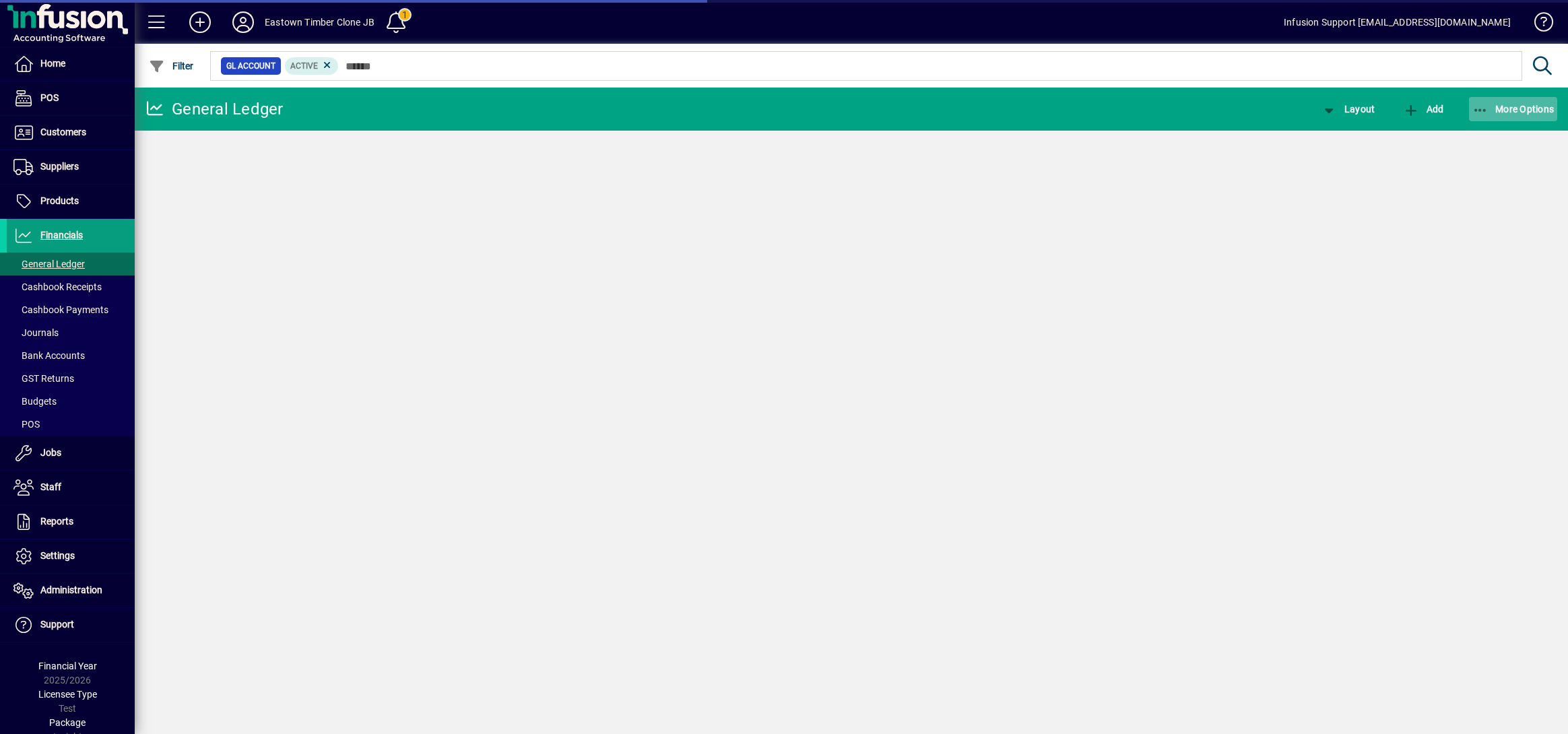
drag, startPoint x: 0, startPoint y: 0, endPoint x: 1495, endPoint y: 109, distance: 1499.0
click at [1495, 109] on span "More Options" at bounding box center [1513, 109] width 82 height 11
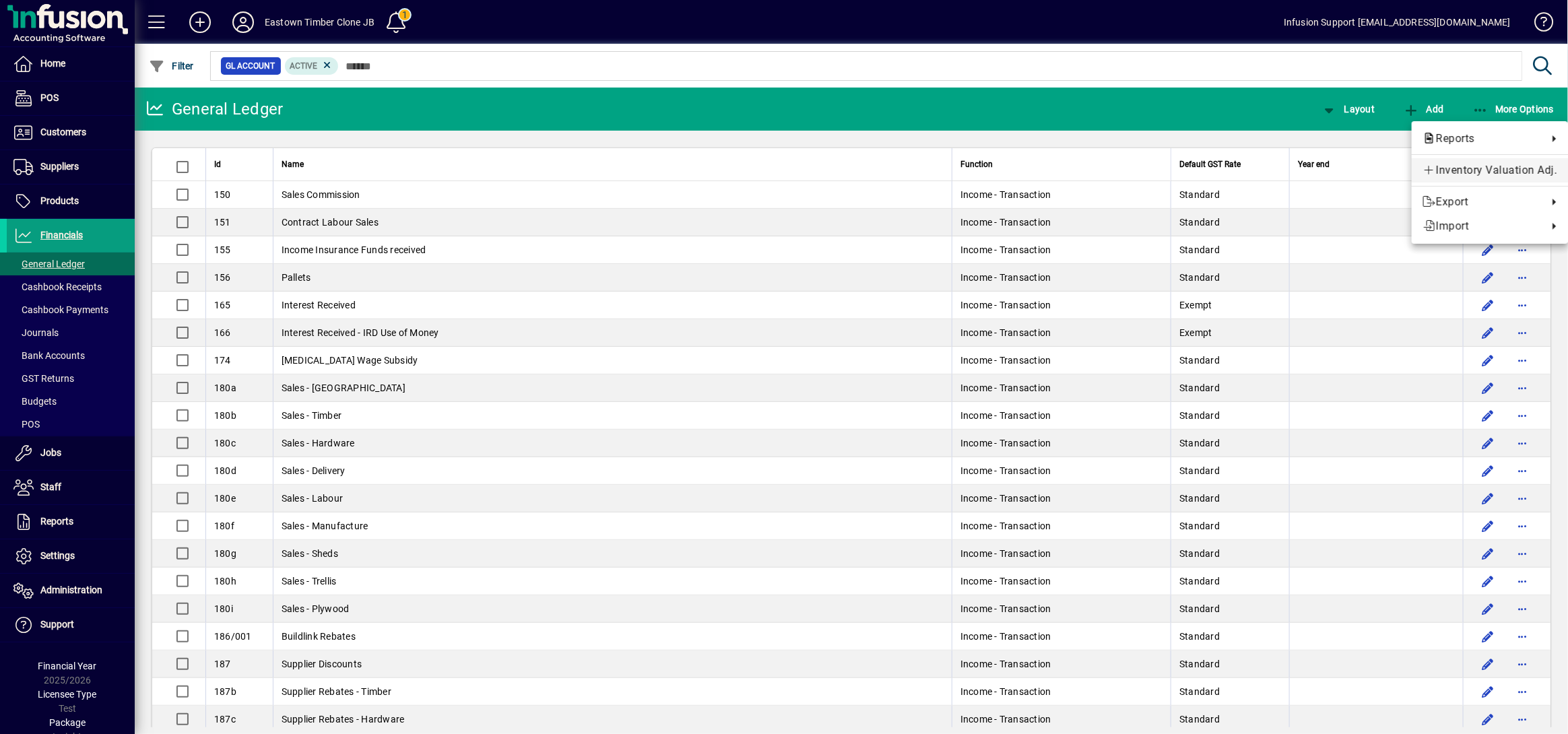
click at [1464, 168] on span "Inventory Valuation Adj." at bounding box center [1490, 170] width 134 height 16
